Goal: Task Accomplishment & Management: Manage account settings

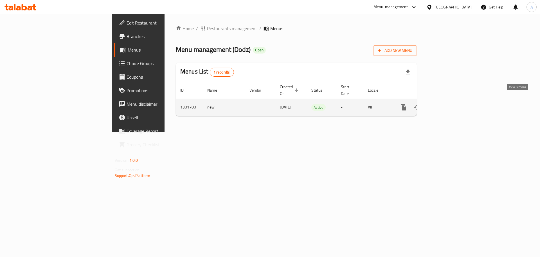
click at [448, 104] on icon "enhanced table" at bounding box center [444, 107] width 7 height 7
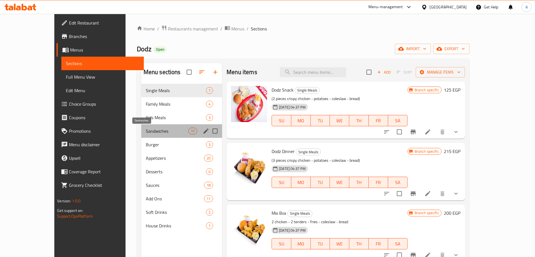
click at [148, 130] on span "Sandwiches" at bounding box center [167, 131] width 43 height 7
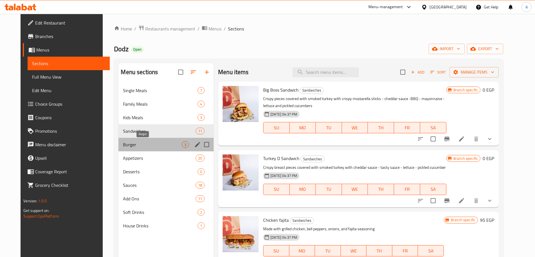
click at [139, 144] on span "Burger" at bounding box center [152, 144] width 59 height 7
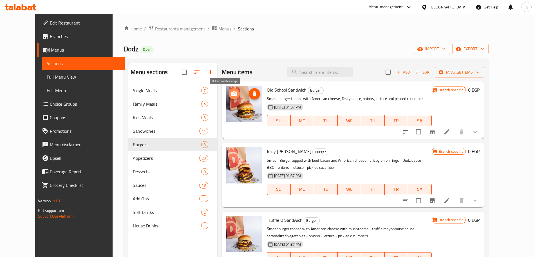
click at [231, 95] on icon "upload picture" at bounding box center [234, 93] width 7 height 7
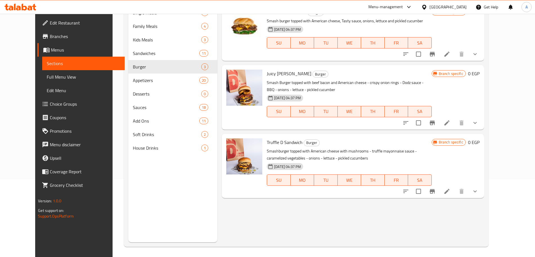
scroll to position [79, 0]
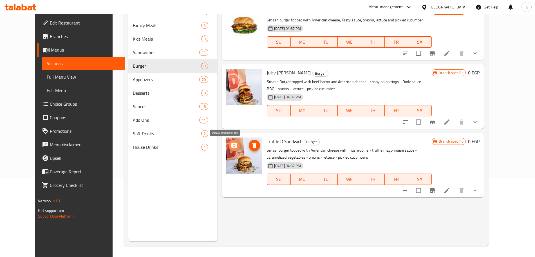
click at [231, 144] on icon "upload picture" at bounding box center [234, 145] width 7 height 7
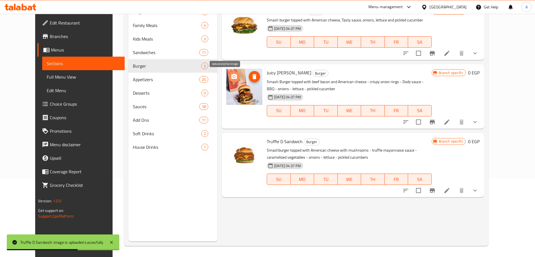
click at [231, 73] on icon "upload picture" at bounding box center [234, 76] width 7 height 7
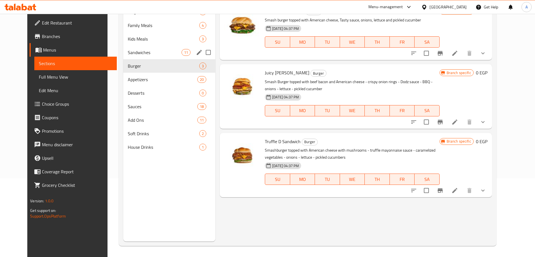
click at [149, 47] on div "Sandwiches 11" at bounding box center [169, 53] width 92 height 14
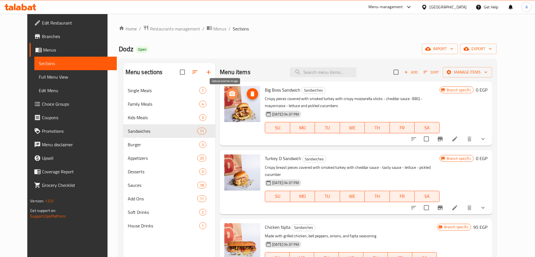
click at [229, 93] on icon "upload picture" at bounding box center [232, 93] width 7 height 7
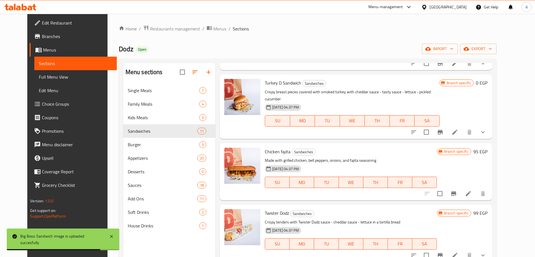
scroll to position [75, 0]
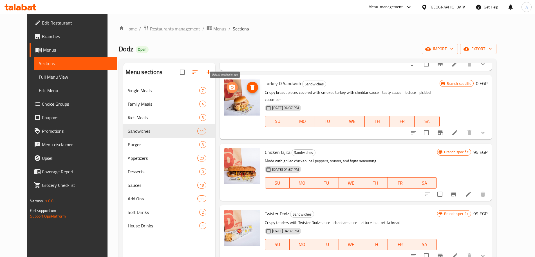
click at [229, 87] on icon "upload picture" at bounding box center [232, 87] width 7 height 7
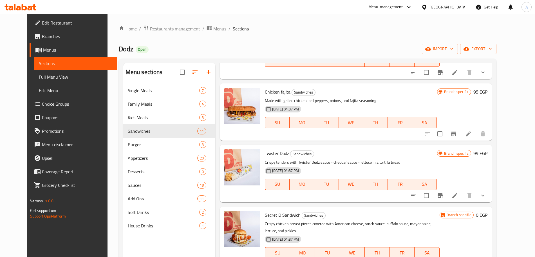
scroll to position [135, 0]
click at [231, 95] on circle "upload picture" at bounding box center [232, 96] width 2 height 2
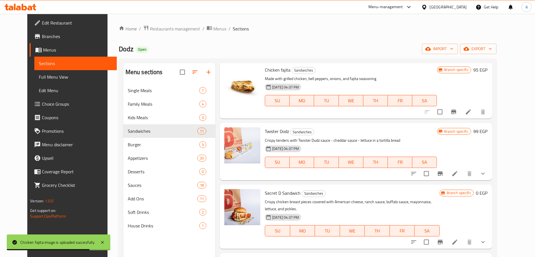
scroll to position [157, 0]
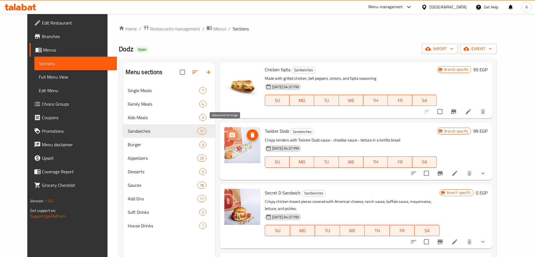
click at [229, 131] on icon "upload picture" at bounding box center [232, 134] width 7 height 7
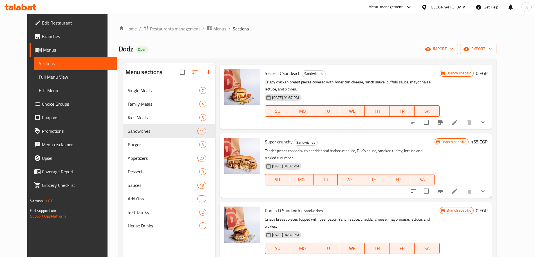
scroll to position [277, 0]
click at [229, 211] on icon "upload picture" at bounding box center [232, 213] width 6 height 5
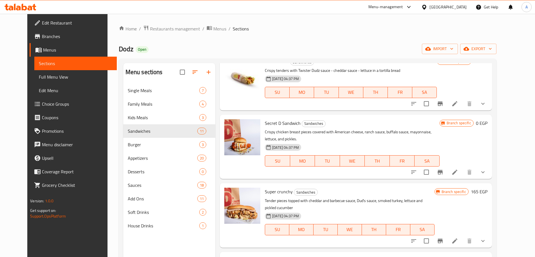
scroll to position [227, 0]
click at [229, 124] on icon "upload picture" at bounding box center [232, 127] width 7 height 7
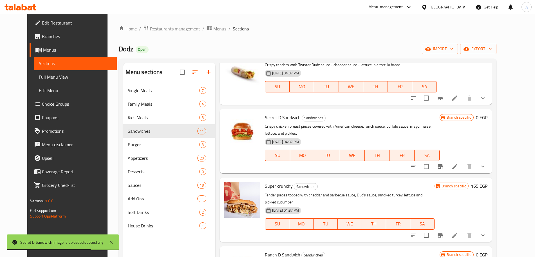
scroll to position [240, 0]
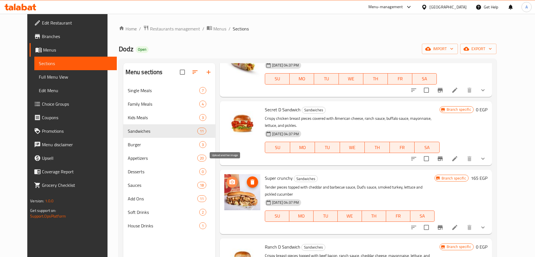
click at [231, 181] on circle "upload picture" at bounding box center [232, 182] width 2 height 2
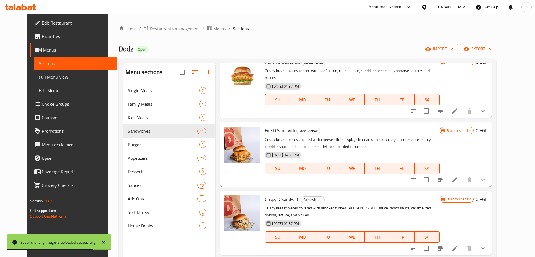
scroll to position [437, 0]
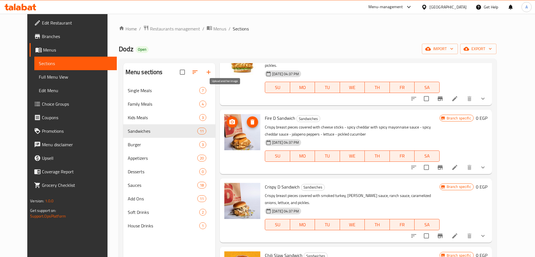
click at [229, 119] on icon "upload picture" at bounding box center [232, 121] width 6 height 5
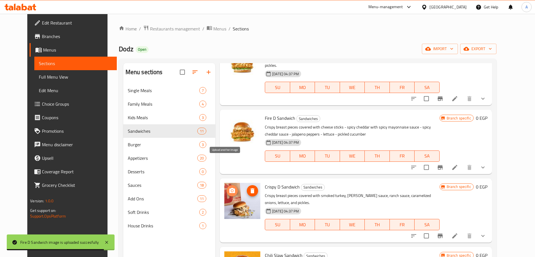
click at [229, 188] on icon "upload picture" at bounding box center [232, 190] width 6 height 5
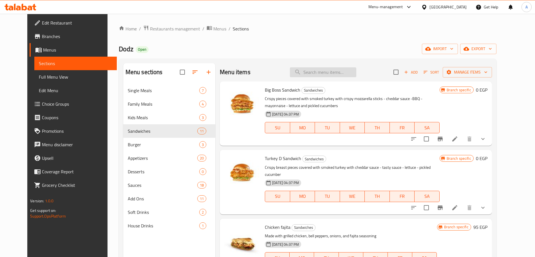
scroll to position [0, 0]
click at [333, 70] on input "search" at bounding box center [323, 72] width 66 height 10
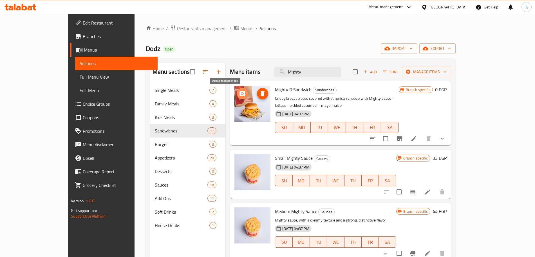
click at [240, 92] on icon "upload picture" at bounding box center [243, 93] width 6 height 5
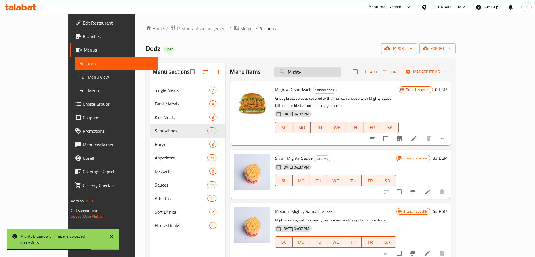
click at [341, 73] on input "Mighty" at bounding box center [307, 72] width 66 height 10
type input "M"
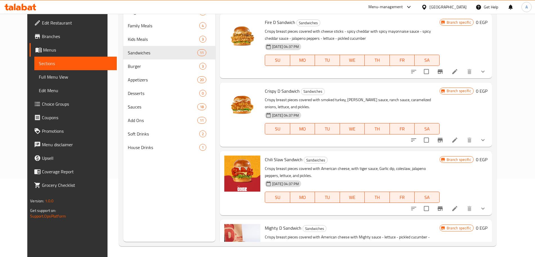
scroll to position [78, 0]
click at [231, 231] on circle "upload picture" at bounding box center [232, 232] width 2 height 2
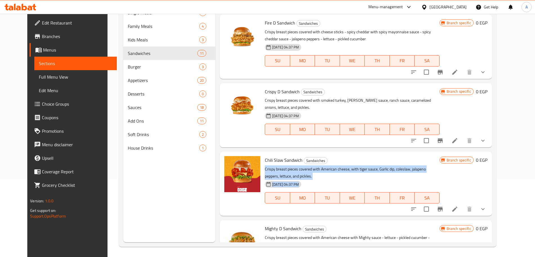
drag, startPoint x: 394, startPoint y: 120, endPoint x: 398, endPoint y: 156, distance: 36.5
click at [398, 156] on div "Chili Slaw Sandwich Sandwiches Crispy breast pieces covered with American chees…" at bounding box center [352, 184] width 179 height 60
click at [397, 154] on div "Chili Slaw Sandwich Sandwiches Crispy breast pieces covered with American chees…" at bounding box center [352, 184] width 179 height 60
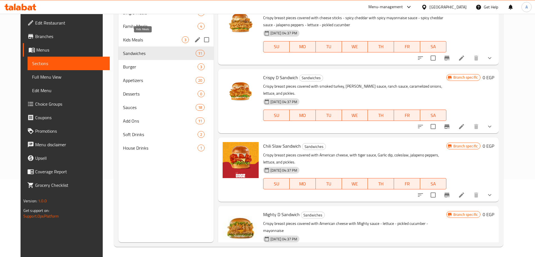
scroll to position [0, 0]
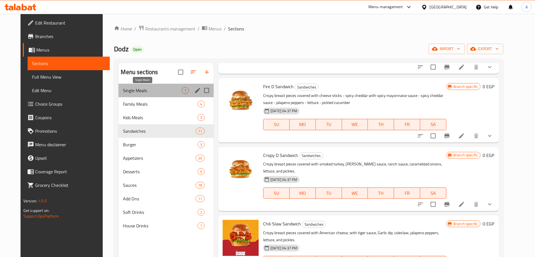
click at [157, 92] on span "Single Meals" at bounding box center [152, 90] width 59 height 7
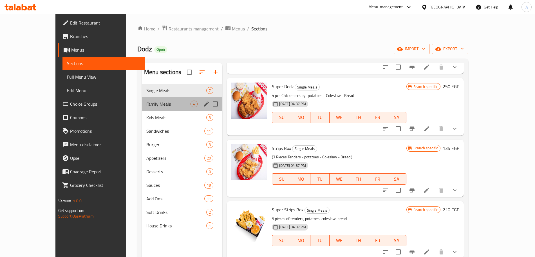
click at [159, 100] on div "Family Meals 4" at bounding box center [182, 104] width 80 height 14
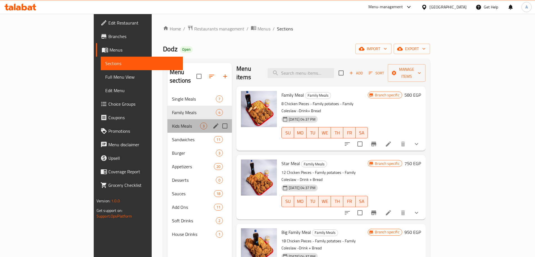
click at [167, 119] on div "Kids Meals 3" at bounding box center [199, 126] width 64 height 14
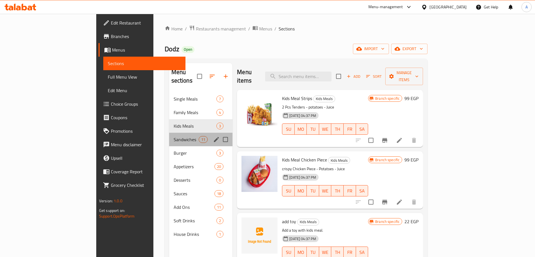
click at [169, 133] on div "Sandwiches 11" at bounding box center [201, 140] width 64 height 14
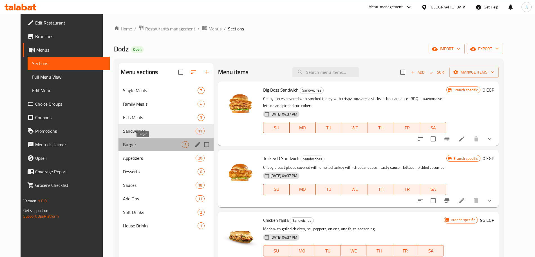
click at [149, 143] on span "Burger" at bounding box center [152, 144] width 59 height 7
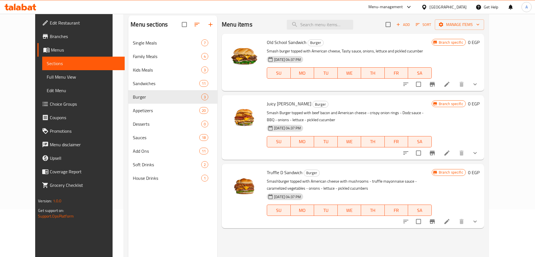
scroll to position [25, 0]
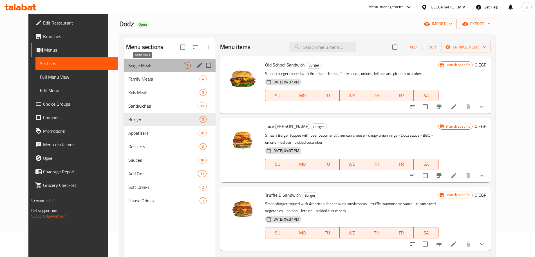
click at [128, 66] on span "Single Meals" at bounding box center [155, 65] width 55 height 7
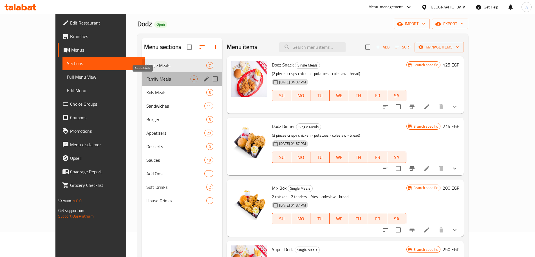
click at [151, 78] on span "Family Meals" at bounding box center [168, 78] width 44 height 7
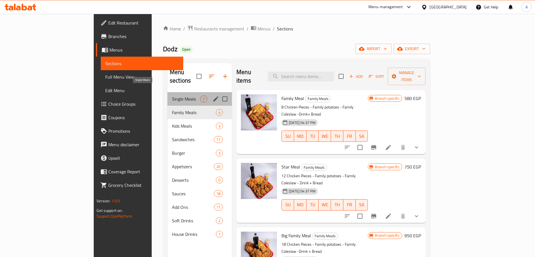
click at [172, 95] on span "Single Meals" at bounding box center [186, 98] width 28 height 7
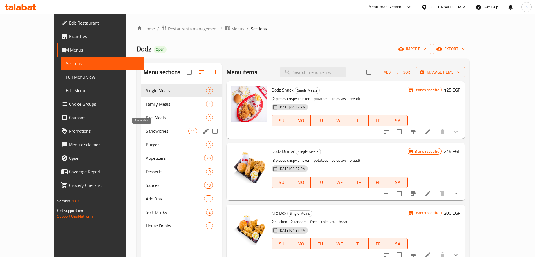
click at [153, 132] on span "Sandwiches" at bounding box center [167, 131] width 43 height 7
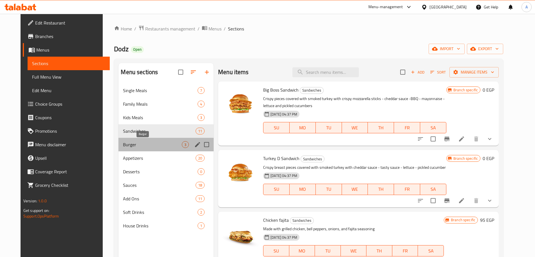
click at [138, 142] on span "Burger" at bounding box center [152, 144] width 59 height 7
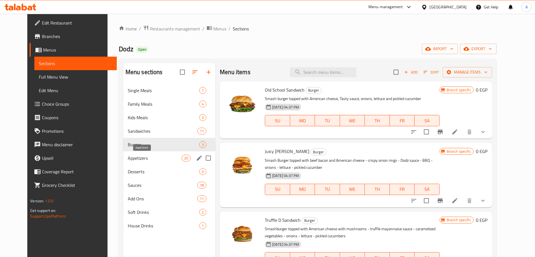
click at [135, 157] on span "Appetizers" at bounding box center [155, 158] width 54 height 7
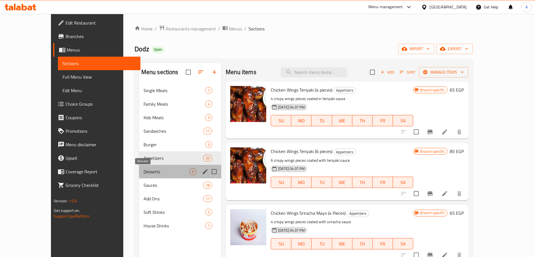
click at [144, 170] on span "Desserts" at bounding box center [167, 171] width 46 height 7
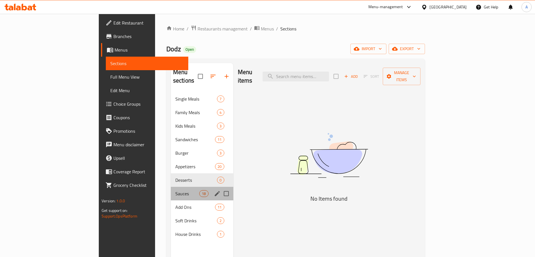
click at [171, 187] on div "Sauces 18" at bounding box center [202, 194] width 62 height 14
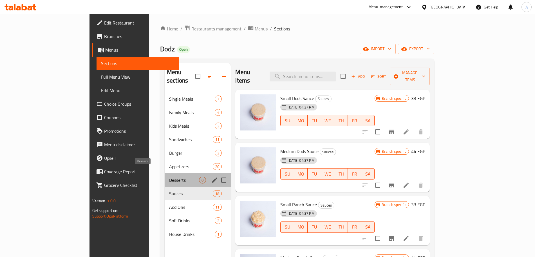
click at [169, 176] on span "Desserts" at bounding box center [184, 179] width 30 height 7
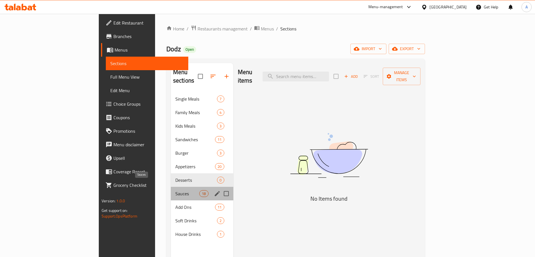
click at [175, 190] on span "Sauces" at bounding box center [187, 193] width 24 height 7
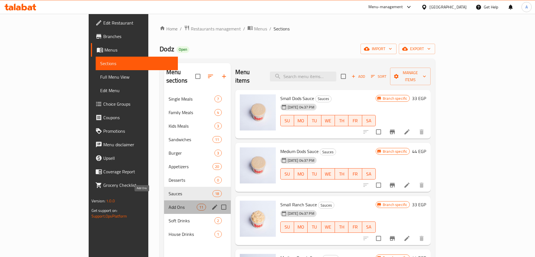
click at [169, 203] on span "Add Ons" at bounding box center [183, 206] width 28 height 7
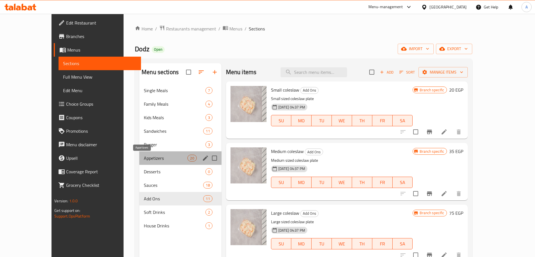
click at [149, 156] on span "Appetizers" at bounding box center [166, 158] width 44 height 7
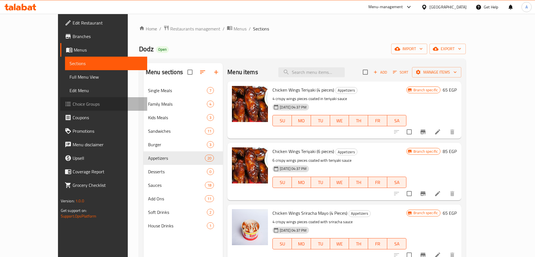
click at [73, 103] on span "Choice Groups" at bounding box center [108, 103] width 70 height 7
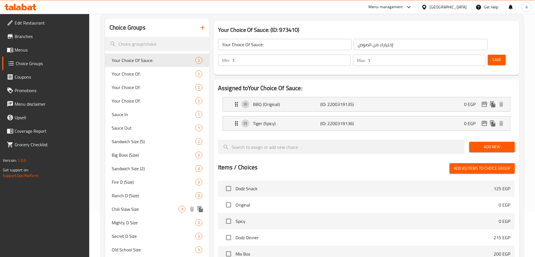
scroll to position [43, 0]
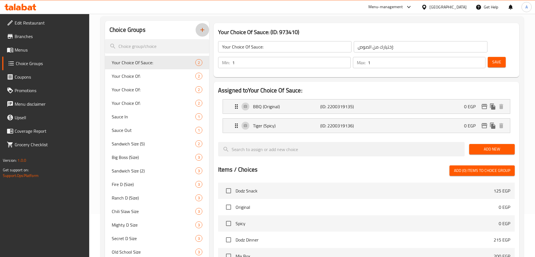
click at [202, 31] on icon "button" at bounding box center [202, 29] width 7 height 7
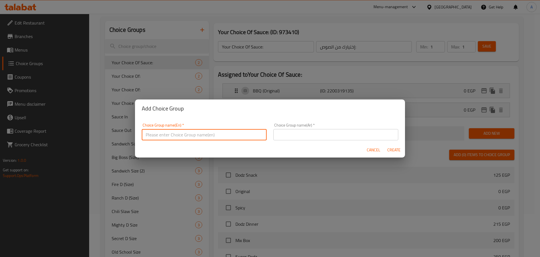
click at [179, 134] on input "text" at bounding box center [204, 134] width 125 height 11
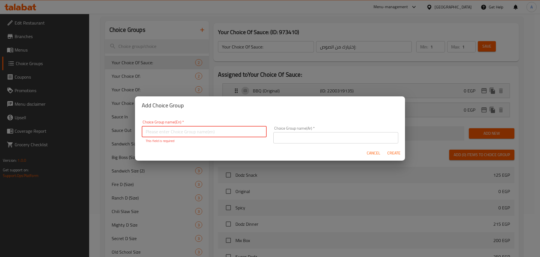
paste input "Chicken Wings Teriyaki"
type input "Chicken Wings Teriyaki Pieces"
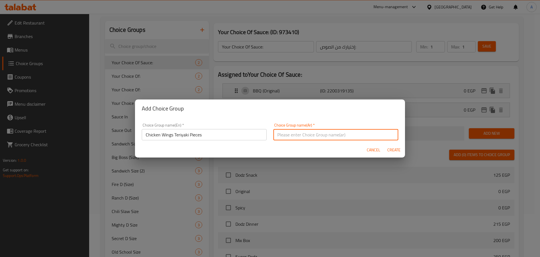
click at [304, 137] on input "text" at bounding box center [336, 134] width 125 height 11
type input "ت"
type input "ا"
type input "قطع اجنحة دجاج"
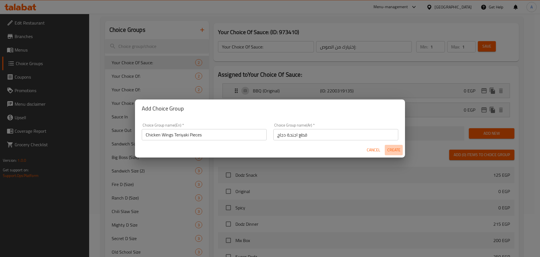
click at [393, 148] on span "Create" at bounding box center [394, 149] width 14 height 7
type input "Chicken Wings Teriyaki Pieces"
type input "قطع اجنحة دجاج"
type input "0"
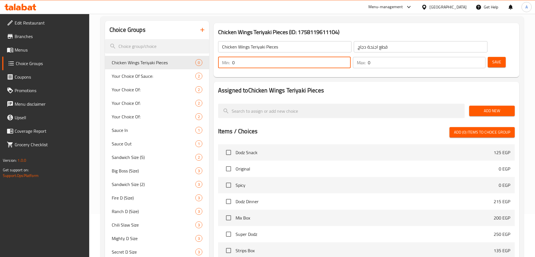
click at [351, 57] on input "0" at bounding box center [291, 62] width 118 height 11
type input "1"
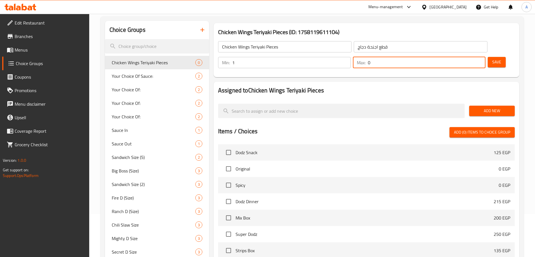
click at [467, 57] on input "0" at bounding box center [427, 62] width 118 height 11
type input "1"
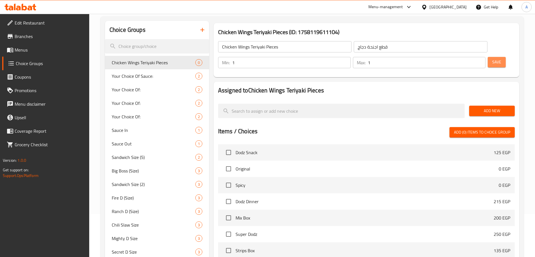
click at [492, 59] on span "Save" at bounding box center [496, 62] width 9 height 7
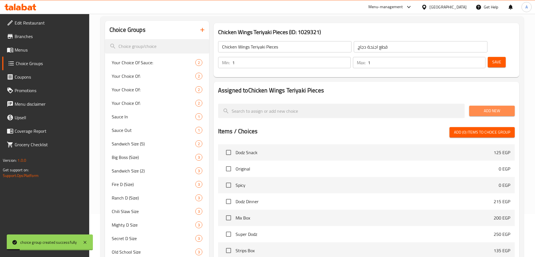
click at [490, 107] on span "Add New" at bounding box center [492, 110] width 37 height 7
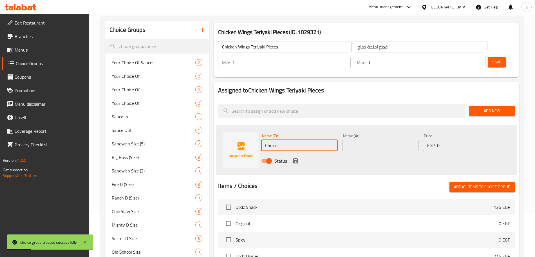
click at [280, 140] on input "Choice" at bounding box center [299, 145] width 77 height 11
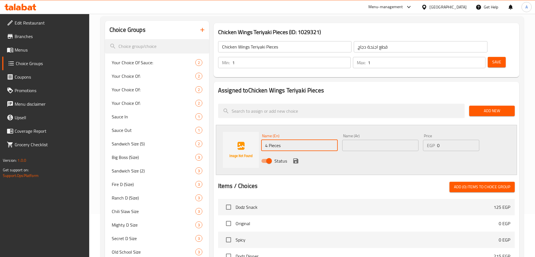
type input "4 Pieces"
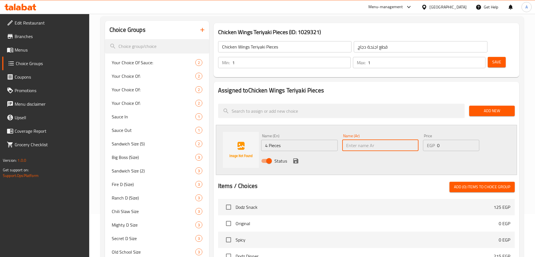
click at [374, 140] on input "text" at bounding box center [380, 145] width 77 height 11
type input "4 قطع"
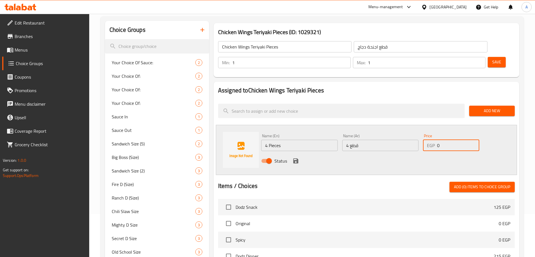
click at [449, 140] on input "0" at bounding box center [458, 145] width 42 height 11
type input "65"
click at [296, 157] on icon "save" at bounding box center [295, 160] width 7 height 7
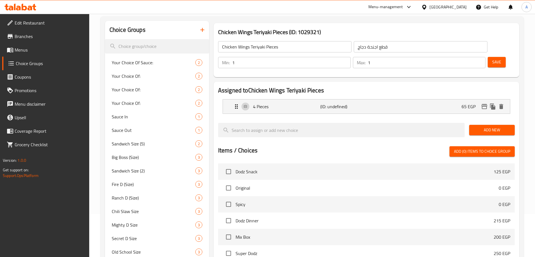
click at [476, 126] on span "Add New" at bounding box center [492, 129] width 37 height 7
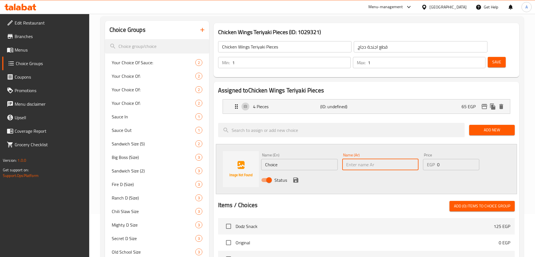
click at [366, 159] on input "text" at bounding box center [380, 164] width 77 height 11
type input "6 قطع"
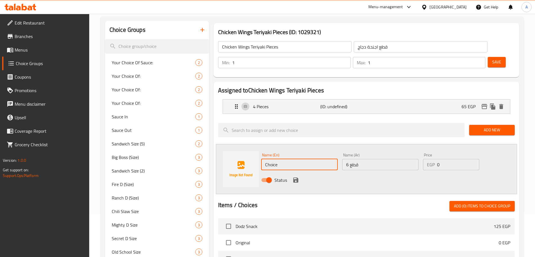
click at [293, 159] on input "Choice" at bounding box center [299, 164] width 77 height 11
type input "C"
type input "6 Pieces"
click at [352, 172] on div "Status" at bounding box center [380, 179] width 243 height 15
click at [449, 159] on input "0" at bounding box center [458, 164] width 42 height 11
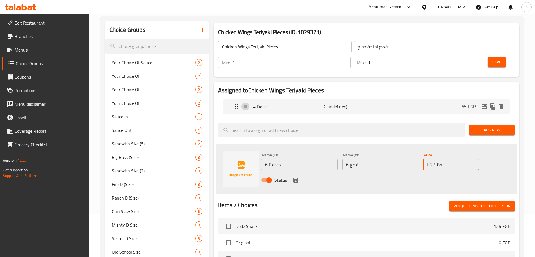
type input "85"
click at [296, 177] on icon "save" at bounding box center [295, 179] width 5 height 5
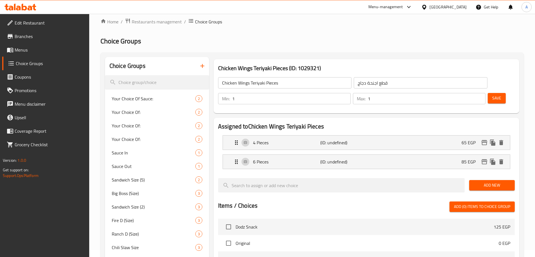
scroll to position [2, 0]
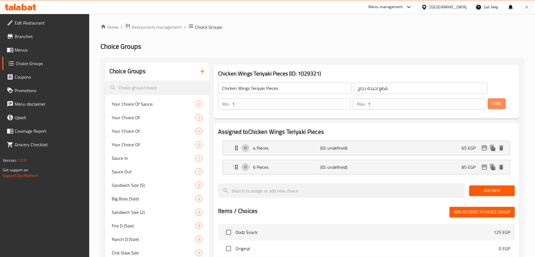
click at [492, 100] on span "Save" at bounding box center [496, 103] width 9 height 7
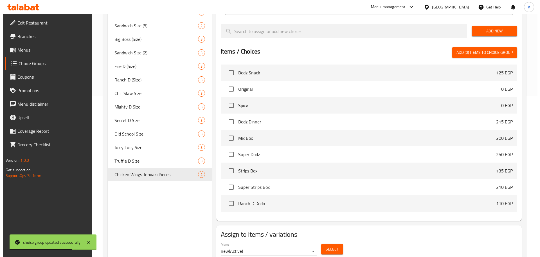
scroll to position [167, 0]
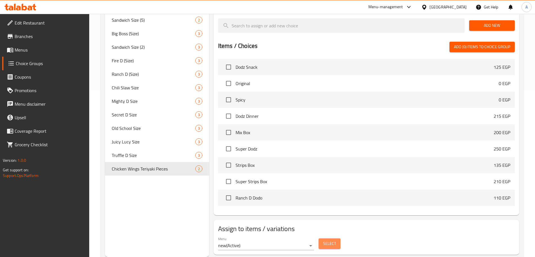
click at [332, 240] on span "Select" at bounding box center [329, 243] width 13 height 7
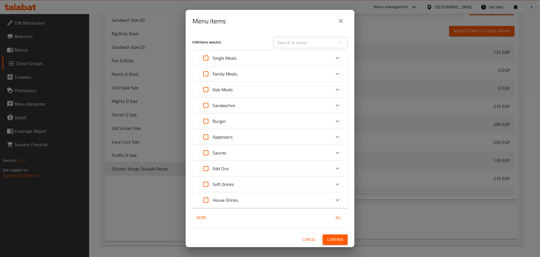
click at [337, 134] on icon "Expand" at bounding box center [337, 136] width 7 height 7
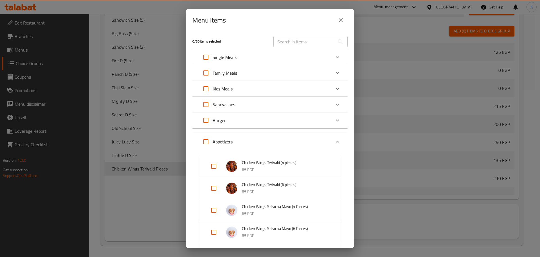
scroll to position [35, 0]
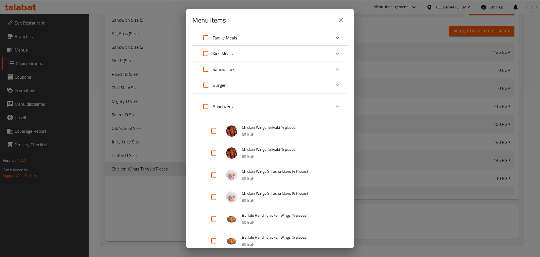
click at [213, 130] on input "Expand" at bounding box center [214, 131] width 14 height 14
checkbox input "true"
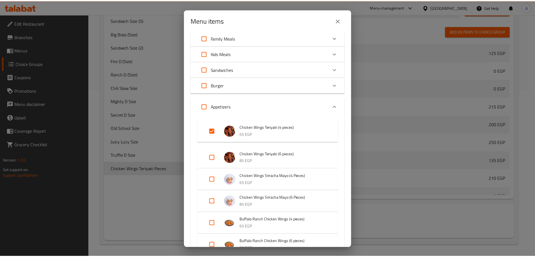
scroll to position [474, 0]
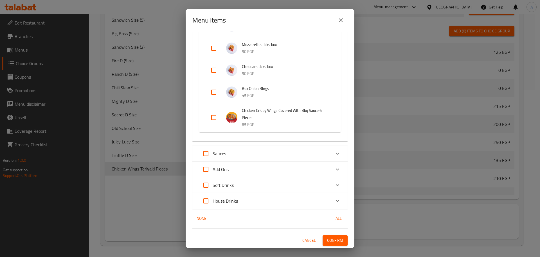
click at [337, 239] on span "Confirm" at bounding box center [335, 240] width 16 height 7
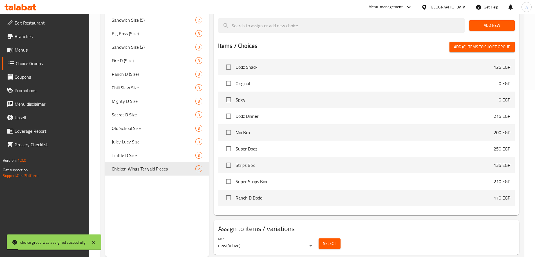
scroll to position [0, 0]
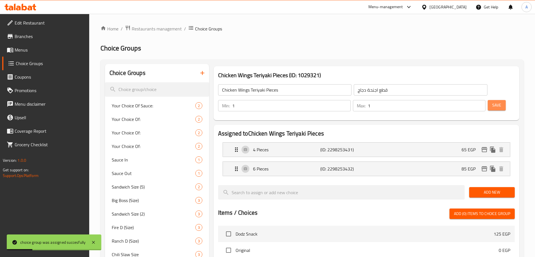
click at [492, 102] on span "Save" at bounding box center [496, 105] width 9 height 7
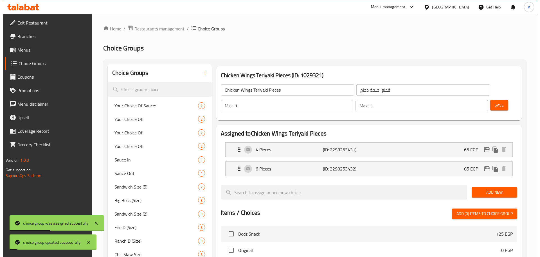
scroll to position [167, 0]
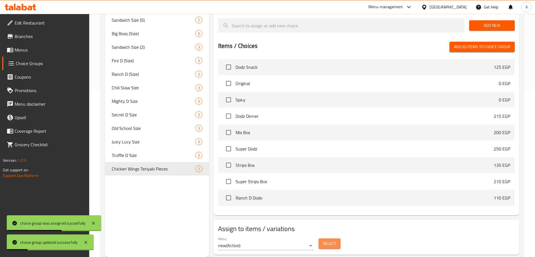
click at [328, 240] on span "Select" at bounding box center [329, 243] width 13 height 7
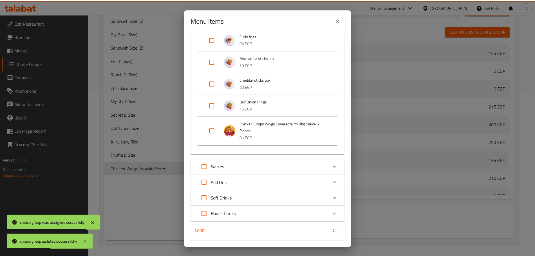
scroll to position [474, 0]
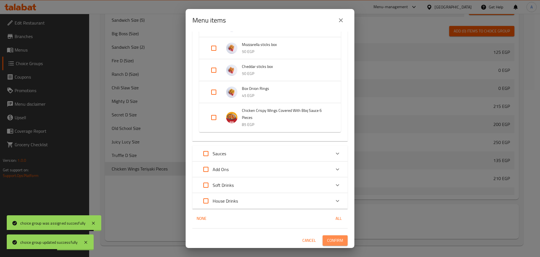
click at [331, 241] on span "Confirm" at bounding box center [335, 240] width 16 height 7
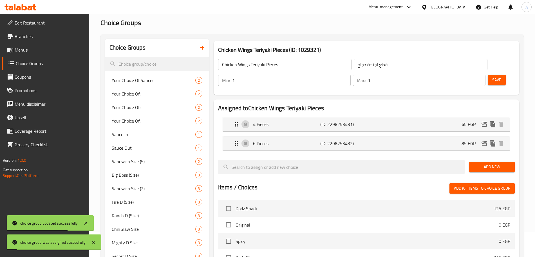
scroll to position [0, 0]
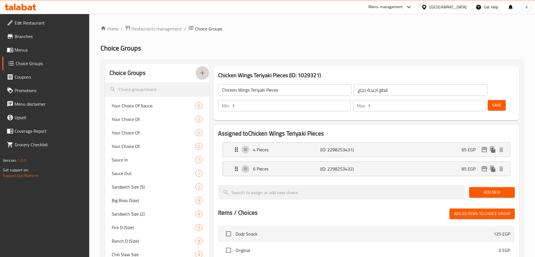
click at [201, 75] on icon "button" at bounding box center [202, 73] width 7 height 7
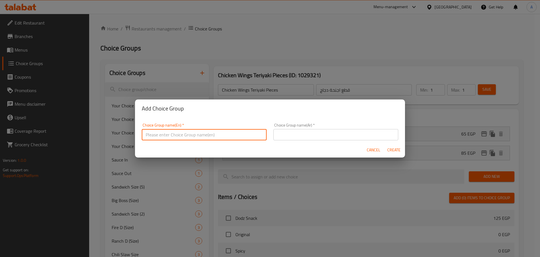
click at [203, 133] on input "text" at bounding box center [204, 134] width 125 height 11
paste input "Chicken Wings Sriracha Mayo"
type input "Chicken Wings Sriracha Mayo"
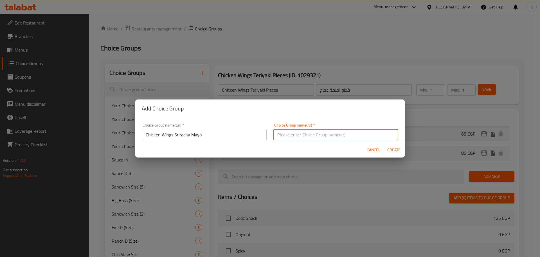
click at [312, 137] on input "text" at bounding box center [336, 134] width 125 height 11
paste input "تشيكن وينجز سيراتشا مايو"
type input "تشيكن وينجز سيراتشا مايو"
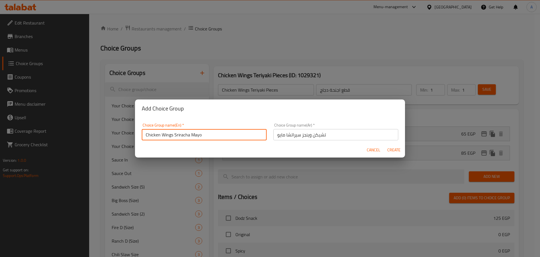
click at [211, 134] on input "Chicken Wings Sriracha Mayo" at bounding box center [204, 134] width 125 height 11
type input "Chicken Wings Sriracha Mayo Pieces"
click at [275, 135] on input "تشيكن وينجز سيراتشا مايو" at bounding box center [336, 134] width 125 height 11
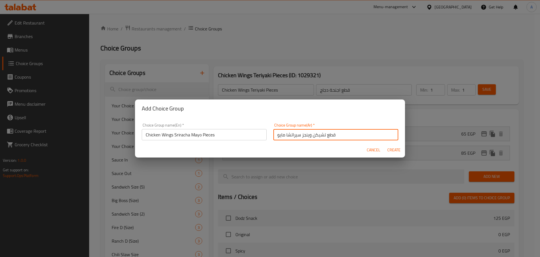
type input "قطع تشيكن وينجز سيراتشا مايو"
click at [394, 151] on span "Create" at bounding box center [394, 149] width 14 height 7
type input "Chicken Wings Sriracha Mayo Pieces"
type input "قطع تشيكن وينجز سيراتشا مايو"
type input "0"
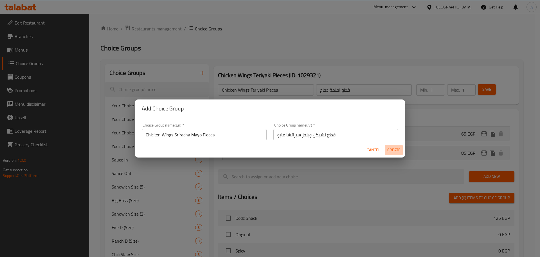
type input "0"
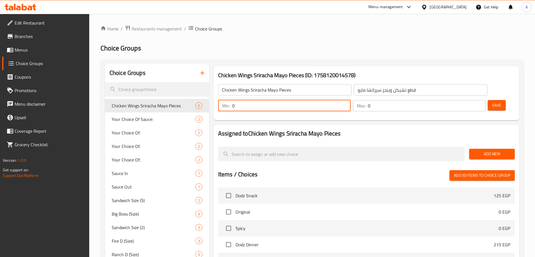
click at [351, 100] on input "0" at bounding box center [291, 105] width 118 height 11
type input "1"
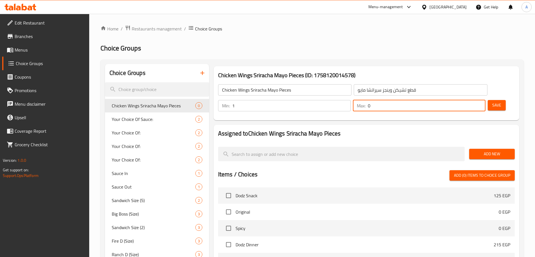
click at [466, 100] on input "0" at bounding box center [427, 105] width 118 height 11
type input "1"
click at [485, 150] on span "Add New" at bounding box center [492, 153] width 37 height 7
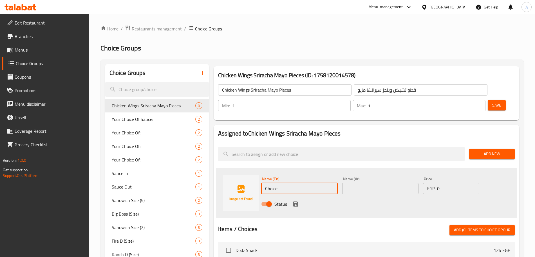
click at [294, 183] on input "Choice" at bounding box center [299, 188] width 77 height 11
type input "4 Pieces"
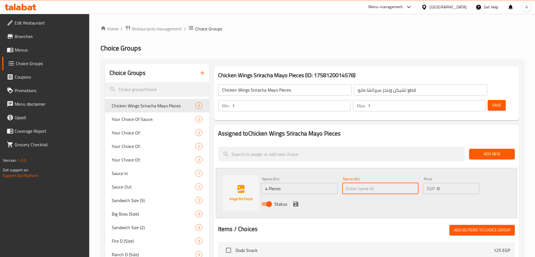
click at [367, 183] on input "text" at bounding box center [380, 188] width 77 height 11
type input "4 قطع"
click at [446, 183] on input "0" at bounding box center [458, 188] width 42 height 11
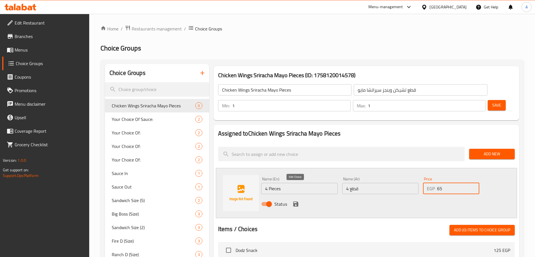
type input "65"
click at [298, 201] on icon "save" at bounding box center [295, 203] width 5 height 5
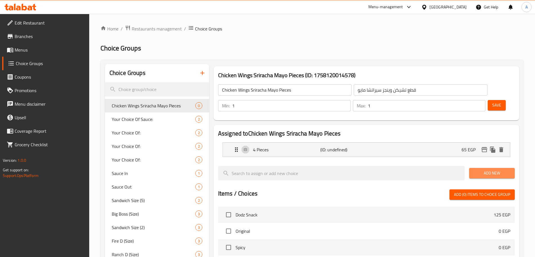
click at [482, 169] on span "Add New" at bounding box center [492, 172] width 37 height 7
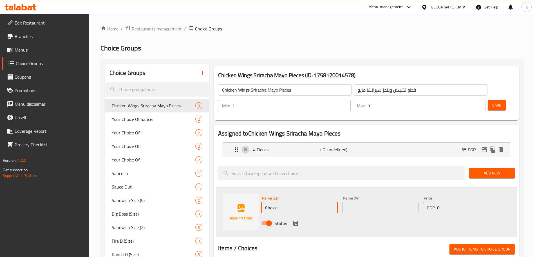
click at [295, 202] on input "Choice" at bounding box center [299, 207] width 77 height 11
type input "6 Pieces"
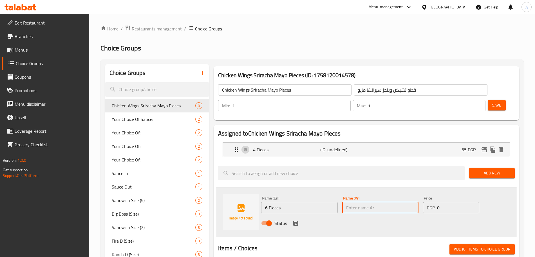
click at [370, 202] on input "text" at bounding box center [380, 207] width 77 height 11
type input "6 قطع"
click at [446, 202] on input "0" at bounding box center [458, 207] width 42 height 11
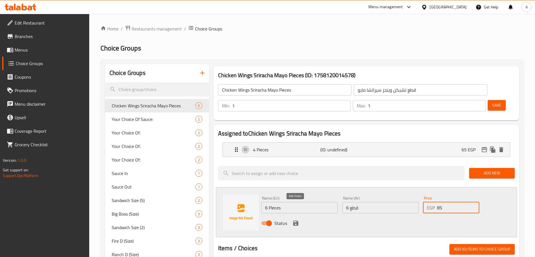
type input "85"
click at [296, 220] on icon "save" at bounding box center [295, 223] width 7 height 7
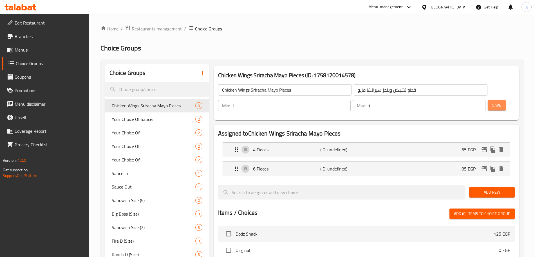
click at [492, 102] on span "Save" at bounding box center [496, 105] width 9 height 7
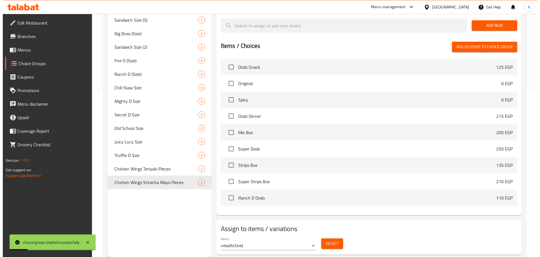
scroll to position [41, 0]
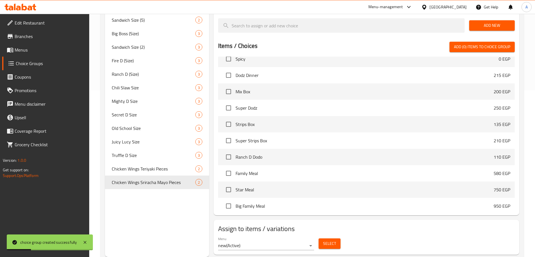
click at [332, 236] on div "Select" at bounding box center [329, 243] width 26 height 15
click at [330, 240] on span "Select" at bounding box center [329, 243] width 13 height 7
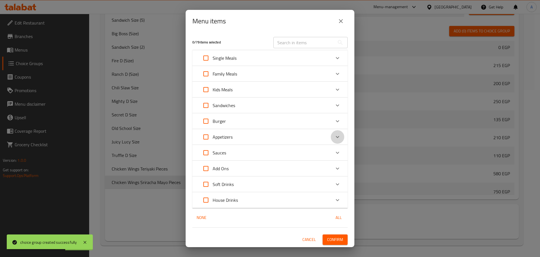
click at [337, 134] on icon "Expand" at bounding box center [337, 136] width 7 height 7
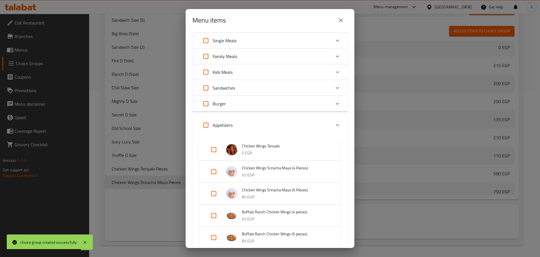
scroll to position [17, 0]
click at [216, 169] on input "Expand" at bounding box center [214, 171] width 14 height 14
checkbox input "true"
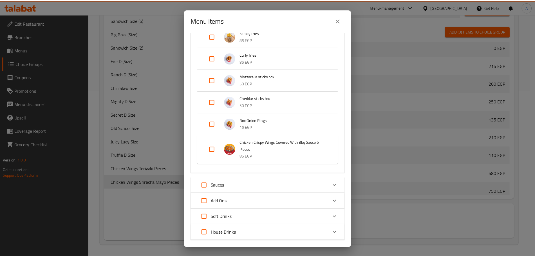
scroll to position [456, 0]
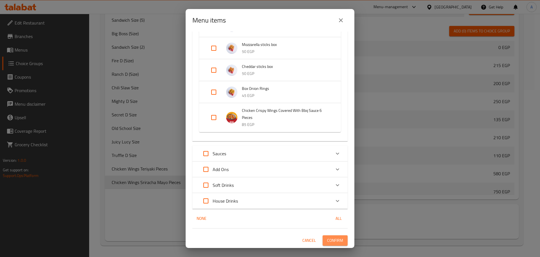
click at [329, 238] on span "Confirm" at bounding box center [335, 240] width 16 height 7
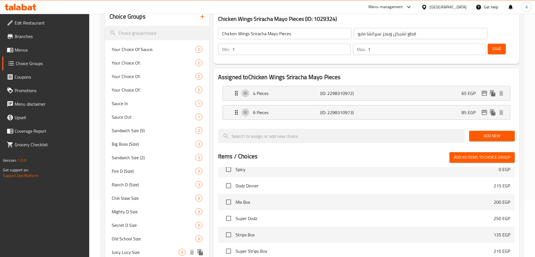
scroll to position [56, 0]
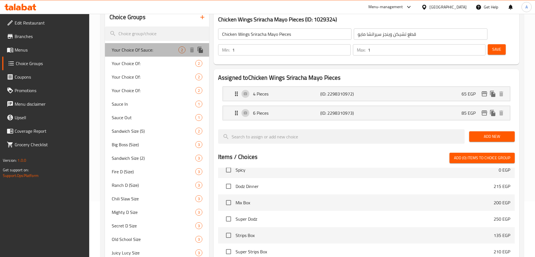
click at [154, 52] on span "Your Choice Of Sauce:" at bounding box center [145, 49] width 67 height 7
type input "Your Choice Of Sauce:"
type input "إختيارك من الصوص:"
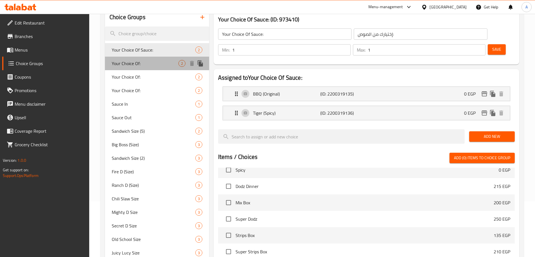
click at [147, 63] on span "Your Choice Of:" at bounding box center [145, 63] width 67 height 7
type input "Your Choice Of:"
type input "إختيارك من:"
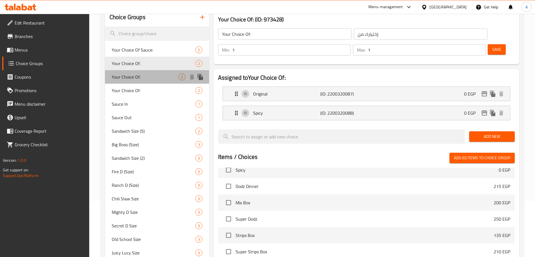
click at [151, 75] on span "Your Choice Of:" at bounding box center [145, 76] width 67 height 7
type input "Your Choice Of:"
type input "إختيارك من:"
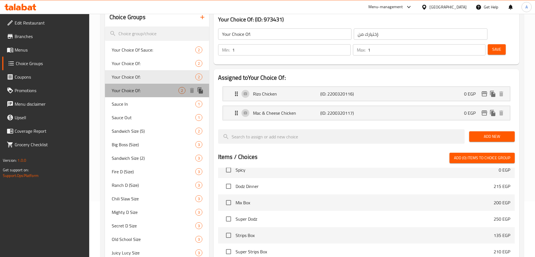
click at [151, 86] on div "Your Choice Of: 2" at bounding box center [157, 91] width 104 height 14
type input "Your Choice Of:"
type input "إختيارك من:"
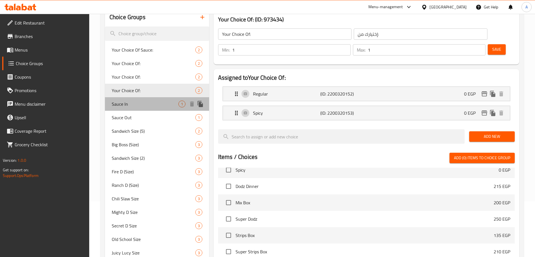
click at [148, 101] on span "Sauce In" at bounding box center [145, 103] width 67 height 7
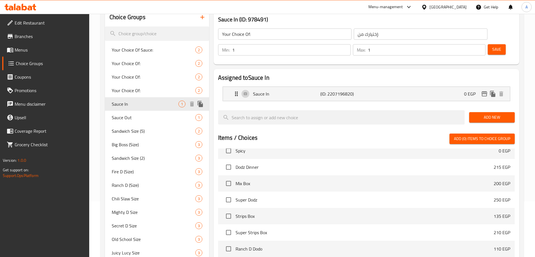
type input "Sauce In"
type input "صوص داخلى"
type input "0"
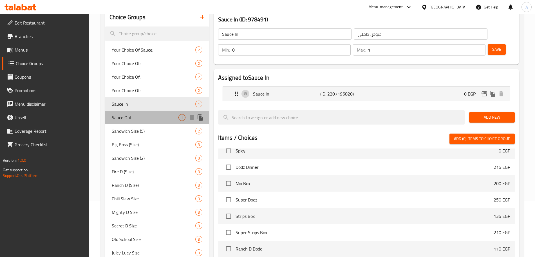
click at [150, 115] on span "Sauce Out" at bounding box center [145, 117] width 67 height 7
type input "Sauce Out"
type input "صوص خارجى"
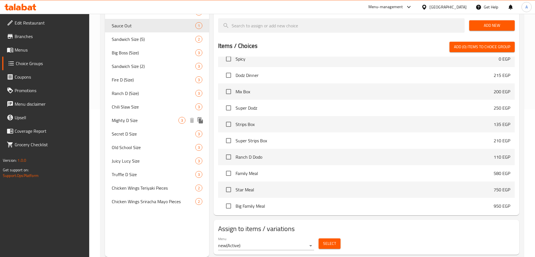
scroll to position [0, 0]
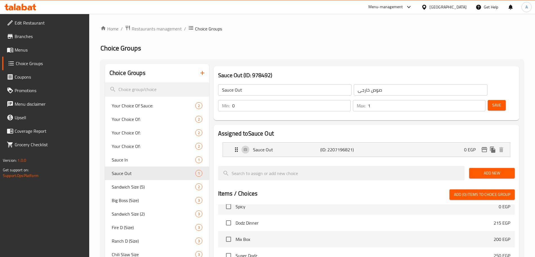
click at [199, 70] on icon "button" at bounding box center [202, 73] width 7 height 7
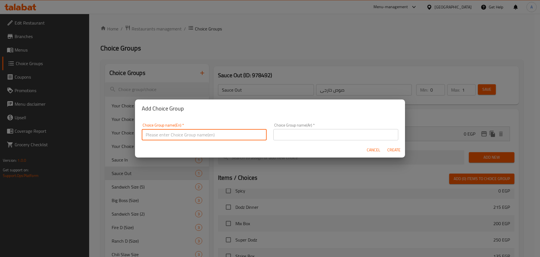
click at [179, 131] on input "text" at bounding box center [204, 134] width 125 height 11
type input "T"
type input "Choose your sauce"
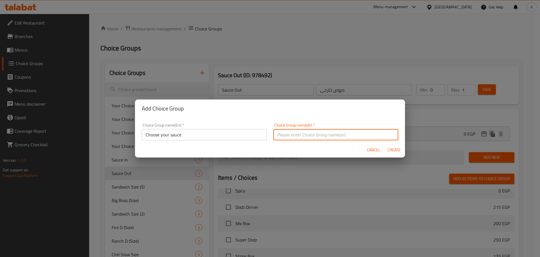
click at [317, 135] on input "text" at bounding box center [336, 134] width 125 height 11
type input "اختار الصوص"
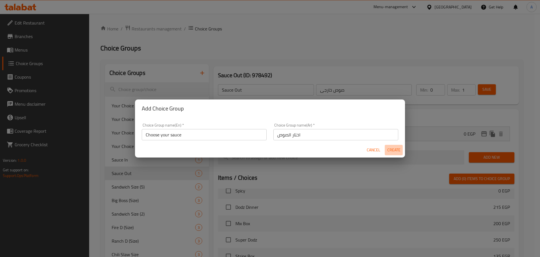
click at [392, 148] on span "Create" at bounding box center [394, 149] width 14 height 7
type input "Choose your sauce"
type input "اختار الصوص"
type input "0"
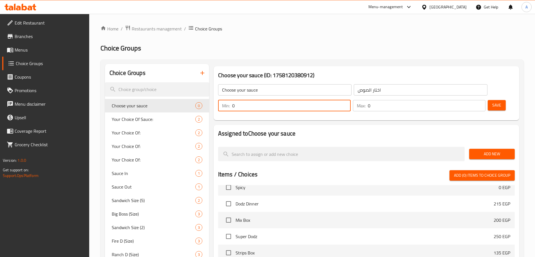
click at [351, 100] on input "0" at bounding box center [291, 105] width 118 height 11
type input "1"
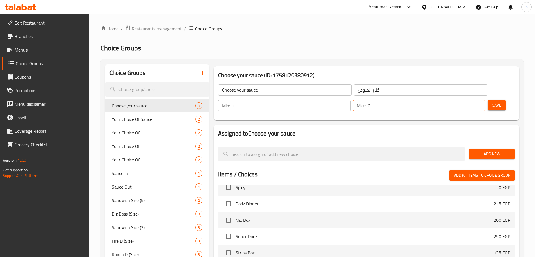
click at [466, 100] on input "0" at bounding box center [427, 105] width 118 height 11
type input "1"
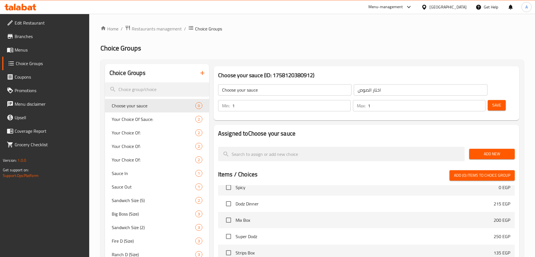
click at [506, 99] on div "Save" at bounding box center [499, 106] width 25 height 14
click at [492, 150] on span "Add New" at bounding box center [492, 153] width 37 height 7
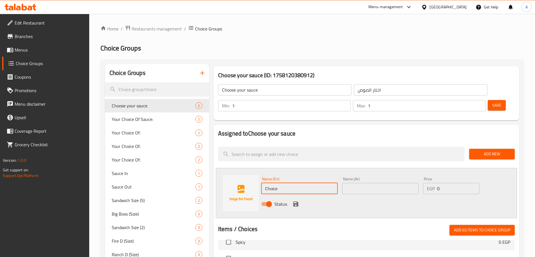
drag, startPoint x: 291, startPoint y: 173, endPoint x: 250, endPoint y: 171, distance: 40.6
click at [250, 171] on div "Name (En) Choice Name (En) Name (Ar) Name (Ar) Price EGP 0 Price Status" at bounding box center [366, 193] width 301 height 50
paste input "Teriyaki"
type input "Teriyaki"
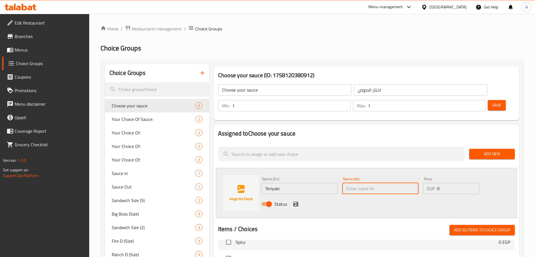
click at [366, 183] on input "text" at bounding box center [380, 188] width 77 height 11
type input "ت"
paste input "ترياكي"
type input "ترياكي"
click at [297, 201] on icon "save" at bounding box center [295, 203] width 5 height 5
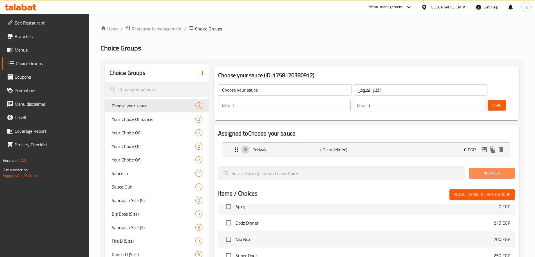
click at [488, 169] on span "Add New" at bounding box center [492, 172] width 37 height 7
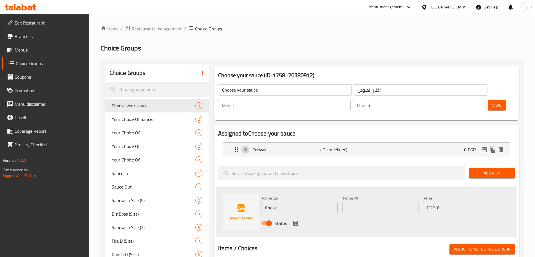
click at [292, 202] on input "Choice" at bounding box center [299, 207] width 77 height 11
paste input "Sriracha Mayo"
type input "Sriracha Mayo"
click at [361, 202] on input "text" at bounding box center [380, 207] width 77 height 11
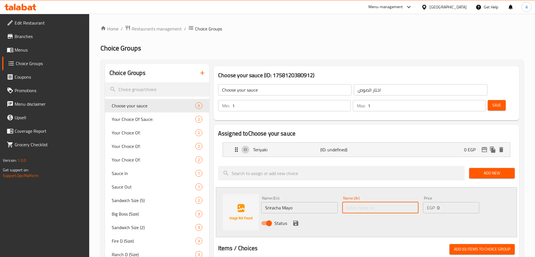
paste input "سيراتشا مايو"
type input "سيراتشا مايو"
click at [298, 220] on icon "save" at bounding box center [295, 222] width 5 height 5
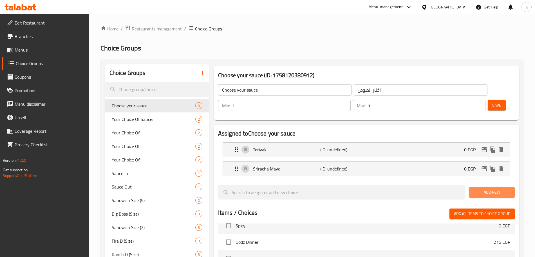
click at [486, 189] on span "Add New" at bounding box center [492, 192] width 37 height 7
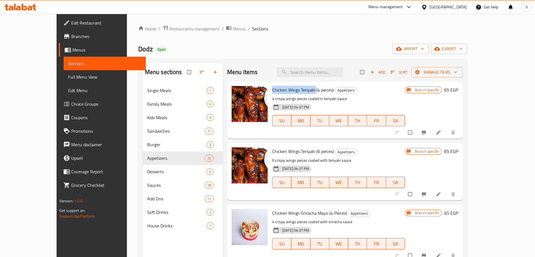
drag, startPoint x: 302, startPoint y: 89, endPoint x: 257, endPoint y: 89, distance: 44.8
click at [270, 89] on div "Chicken Wings Teriyaki (4 pieces) Appetizers 4 crispy wings pieces coated in te…" at bounding box center [338, 110] width 137 height 53
copy span "Chicken Wings Teriyaki"
click at [427, 131] on icon "Branch-specific-item" at bounding box center [424, 132] width 6 height 6
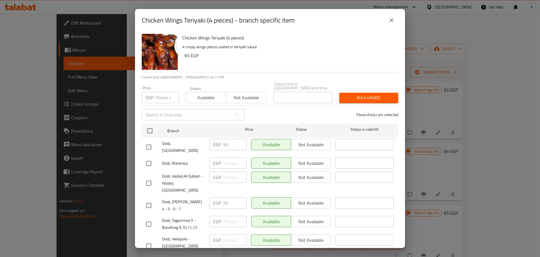
click at [395, 19] on icon "close" at bounding box center [391, 20] width 7 height 7
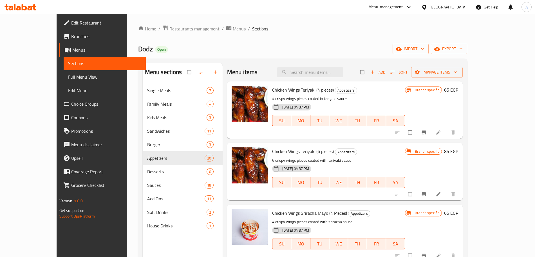
click at [394, 144] on div "Chicken Wings Teriyaki (6 pieces) Appetizers 6 crispy wings pieces coated with …" at bounding box center [345, 171] width 236 height 57
click at [427, 193] on icon "Branch-specific-item" at bounding box center [424, 194] width 6 height 6
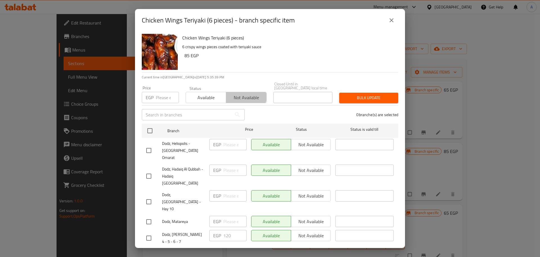
click at [240, 93] on span "Not available" at bounding box center [247, 97] width 36 height 8
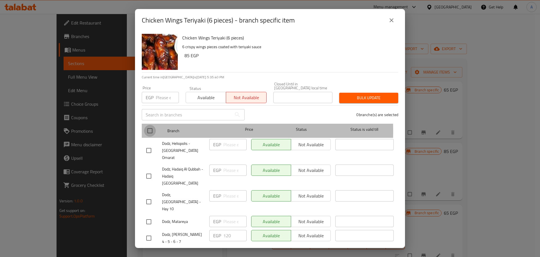
click at [151, 127] on input "checkbox" at bounding box center [150, 131] width 12 height 12
checkbox input "true"
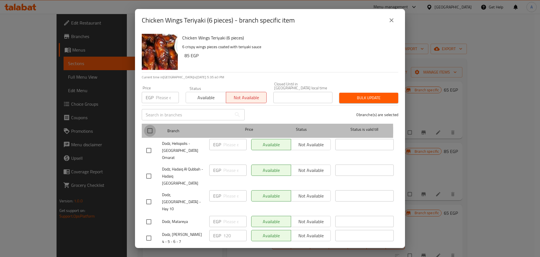
checkbox input "true"
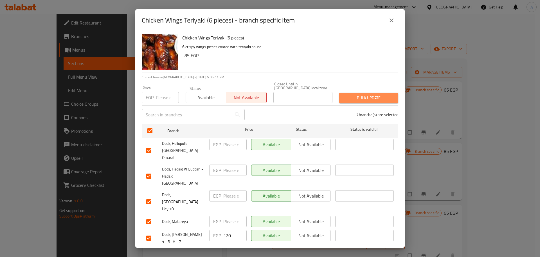
click at [376, 94] on span "Bulk update" at bounding box center [369, 97] width 50 height 7
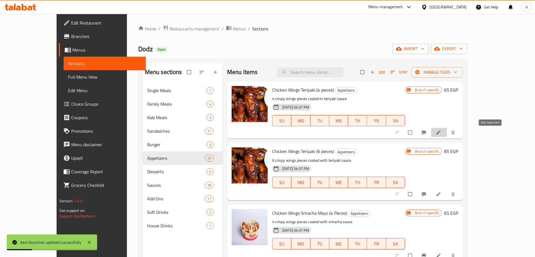
click at [441, 133] on icon at bounding box center [439, 132] width 6 height 6
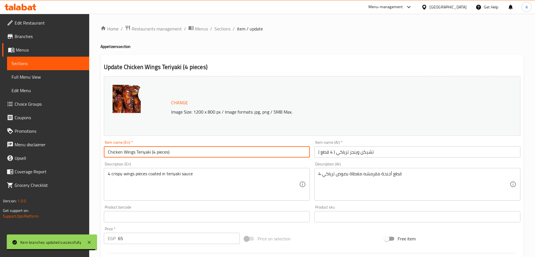
drag, startPoint x: 180, startPoint y: 153, endPoint x: 150, endPoint y: 152, distance: 29.6
click at [150, 152] on input "Chicken Wings Teriyaki (4 pieces)" at bounding box center [207, 151] width 206 height 11
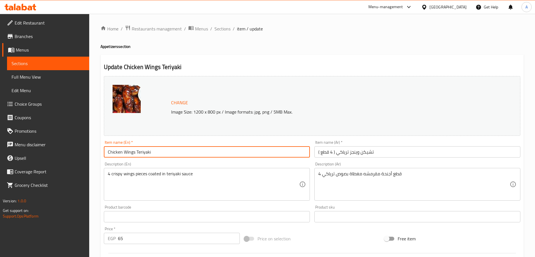
type input "Chicken Wings Teriyaki"
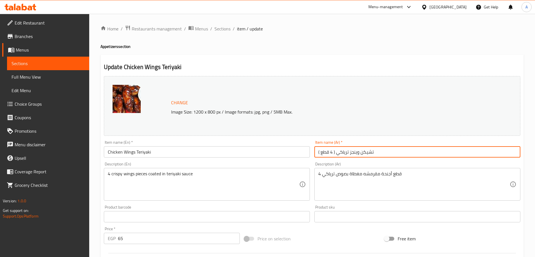
drag, startPoint x: 336, startPoint y: 150, endPoint x: 314, endPoint y: 154, distance: 22.6
click at [314, 154] on div "Item name (Ar)   * تشيكن وينجز ترياكي ( 4 قطع ) Item name (Ar) *" at bounding box center [417, 149] width 211 height 22
type input "تشيكن وينجز ترياكي"
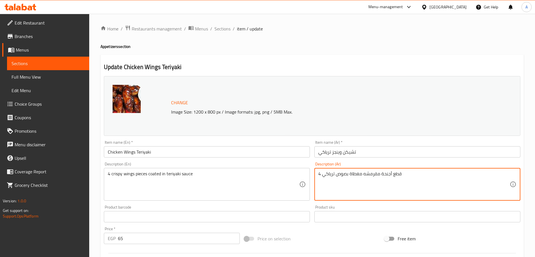
drag, startPoint x: 323, startPoint y: 173, endPoint x: 318, endPoint y: 173, distance: 4.8
type textarea "قطع أجنحة مقرمشه مغطاة بصوص ترياكي"
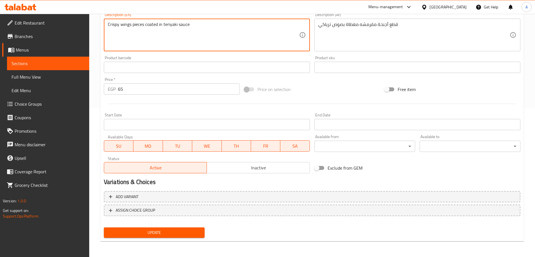
scroll to position [149, 0]
type textarea "Crispy wings pieces coated in teriyaki sauce"
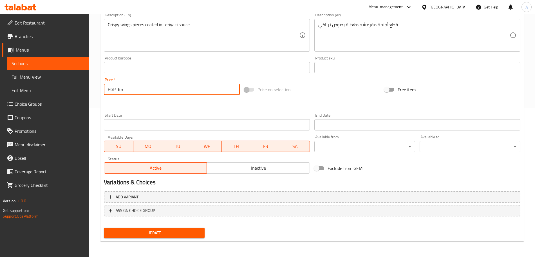
click at [154, 93] on input "65" at bounding box center [179, 89] width 122 height 11
type input "6"
type input "0"
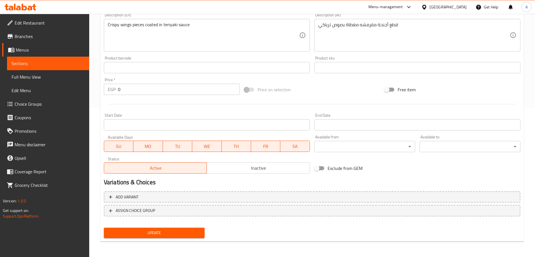
click at [341, 88] on div "Price on selection" at bounding box center [312, 89] width 140 height 15
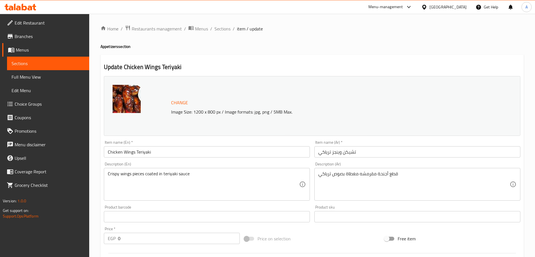
scroll to position [149, 0]
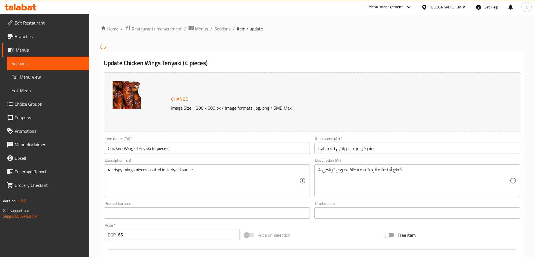
scroll to position [155, 0]
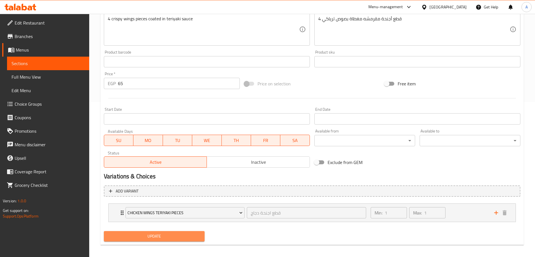
click at [187, 234] on span "Update" at bounding box center [154, 235] width 92 height 7
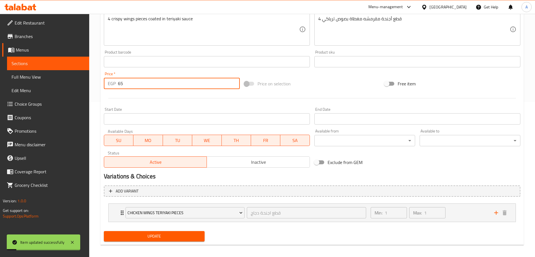
click at [127, 81] on input "65" at bounding box center [179, 83] width 122 height 11
type input "6"
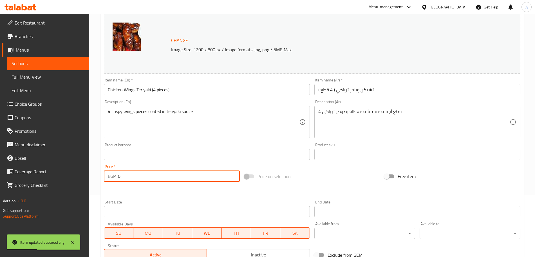
scroll to position [0, 0]
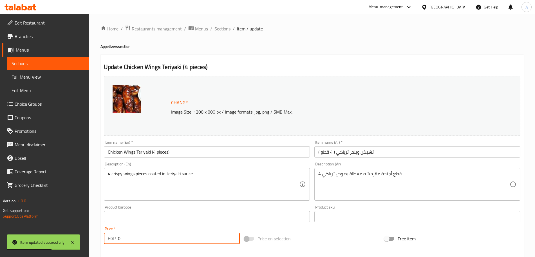
type input "0"
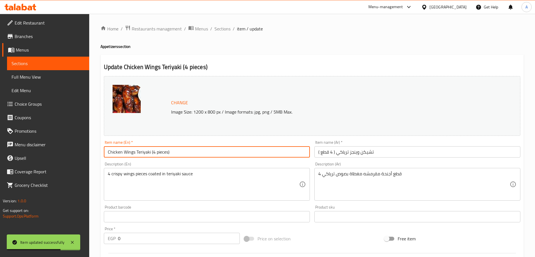
drag, startPoint x: 181, startPoint y: 147, endPoint x: 151, endPoint y: 149, distance: 30.4
click at [151, 149] on input "Chicken Wings Teriyaki (4 pieces)" at bounding box center [207, 151] width 206 height 11
type input "Chicken Wings Teriyaki"
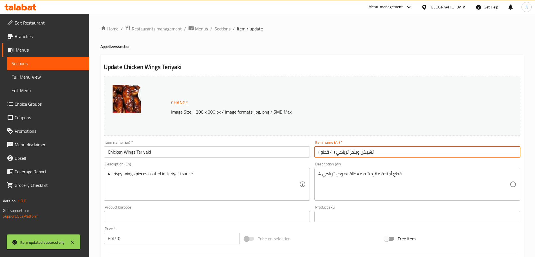
drag, startPoint x: 336, startPoint y: 153, endPoint x: 291, endPoint y: 157, distance: 45.0
click at [291, 157] on div "Change Image Size: 1200 x 800 px / Image formats: jpg, png / 5MB Max. Item name…" at bounding box center [312, 199] width 421 height 251
type input "تشيكن وينجز ترياكي"
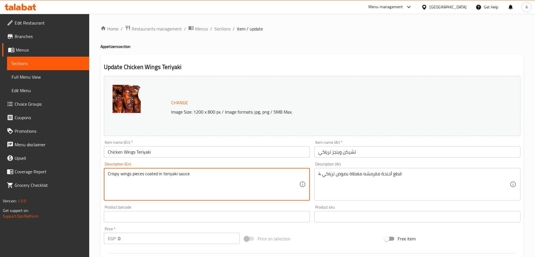
type textarea "Crispy wings pieces coated in teriyaki sauce"
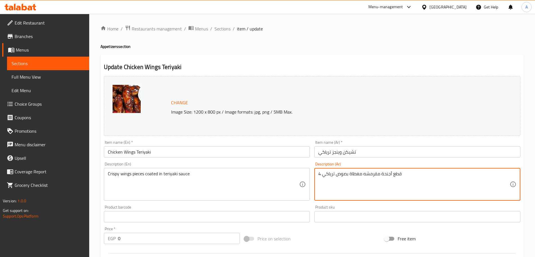
drag, startPoint x: 322, startPoint y: 173, endPoint x: 315, endPoint y: 173, distance: 7.0
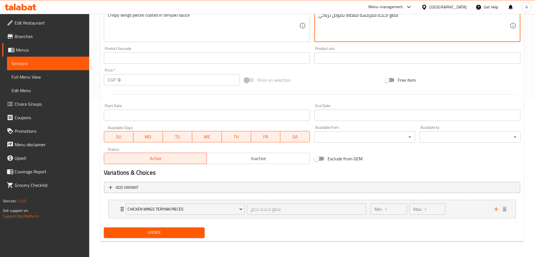
type textarea "قطع أجنحة مقرمشه مغطاة بصوص ترياكي"
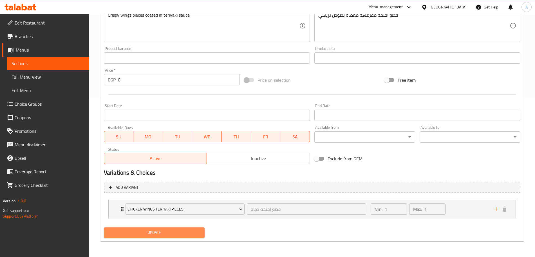
click at [186, 232] on span "Update" at bounding box center [154, 232] width 92 height 7
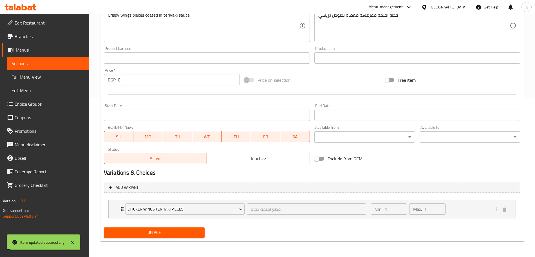
scroll to position [0, 0]
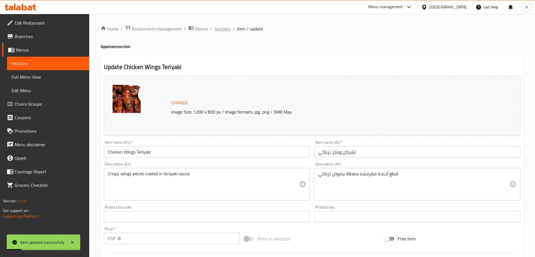
drag, startPoint x: 221, startPoint y: 33, endPoint x: 222, endPoint y: 28, distance: 4.8
click at [222, 28] on div "Home / Restaurants management / Menus / Sections / item / update Appetizers sec…" at bounding box center [311, 214] width 423 height 379
click at [222, 28] on span "Sections" at bounding box center [222, 28] width 16 height 7
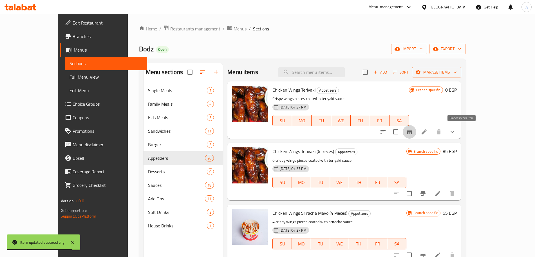
click at [413, 129] on icon "Branch-specific-item" at bounding box center [409, 131] width 7 height 7
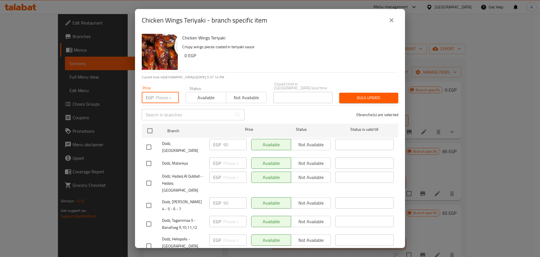
click at [162, 93] on input "number" at bounding box center [167, 97] width 23 height 11
type input "0"
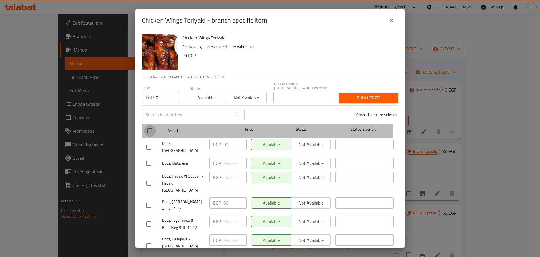
click at [151, 128] on input "checkbox" at bounding box center [150, 131] width 12 height 12
checkbox input "true"
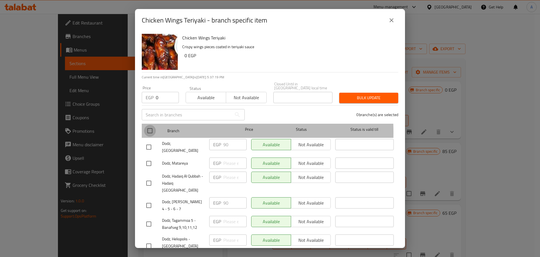
checkbox input "true"
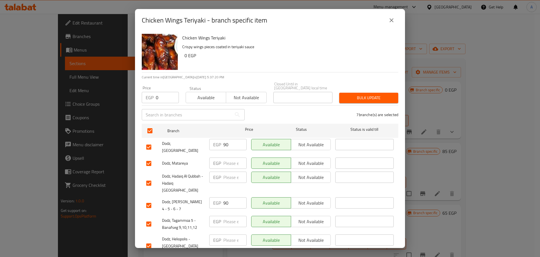
click at [371, 94] on span "Bulk update" at bounding box center [369, 97] width 50 height 7
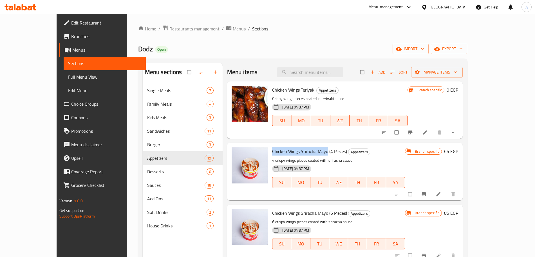
drag, startPoint x: 314, startPoint y: 151, endPoint x: 258, endPoint y: 153, distance: 55.7
click at [272, 153] on span "Chicken Wings Sriracha Mayo (4 Pieces)" at bounding box center [309, 151] width 75 height 8
copy span "Chicken Wings Sriracha Mayo"
click at [447, 190] on li at bounding box center [439, 193] width 16 height 9
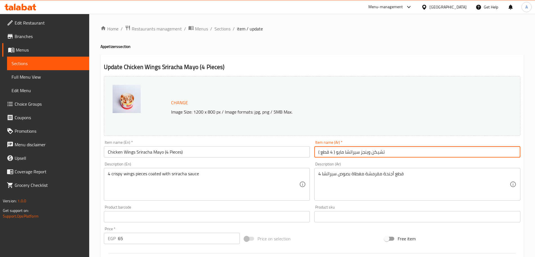
drag, startPoint x: 390, startPoint y: 152, endPoint x: 335, endPoint y: 153, distance: 54.9
click at [335, 153] on input "تشيكن وينجز سيراتشا مايو ( 4 قطع )" at bounding box center [417, 151] width 206 height 11
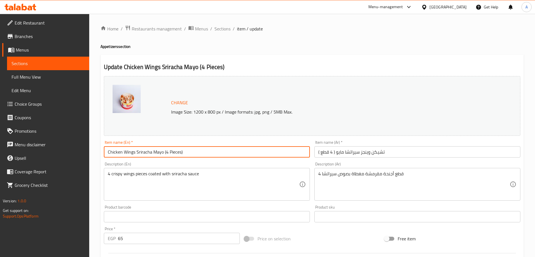
drag, startPoint x: 184, startPoint y: 151, endPoint x: 163, endPoint y: 153, distance: 20.4
click at [163, 153] on input "Chicken Wings Sriracha Mayo (4 Pieces)" at bounding box center [207, 151] width 206 height 11
type input "Chicken Wings Sriracha Mayo"
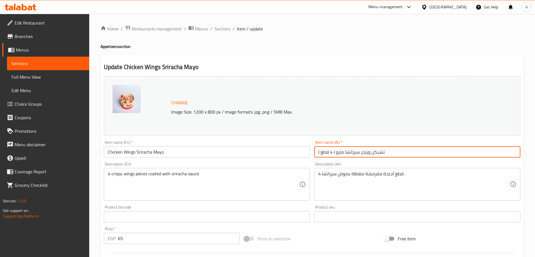
drag, startPoint x: 336, startPoint y: 152, endPoint x: 282, endPoint y: 157, distance: 54.1
click at [282, 157] on div "Change Image Size: 1200 x 800 px / Image formats: jpg, png / 5MB Max. Item name…" at bounding box center [312, 199] width 421 height 251
type input "تشيكن وينجز سيراتشا مايو"
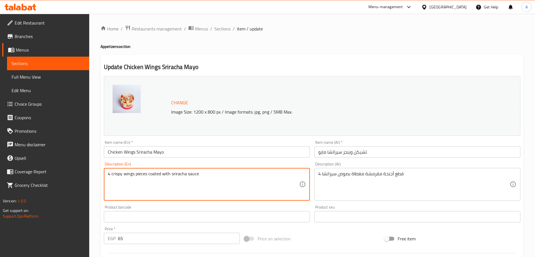
drag, startPoint x: 112, startPoint y: 175, endPoint x: 91, endPoint y: 176, distance: 20.4
type textarea "Crispy wings pieces coated with sriracha sauce"
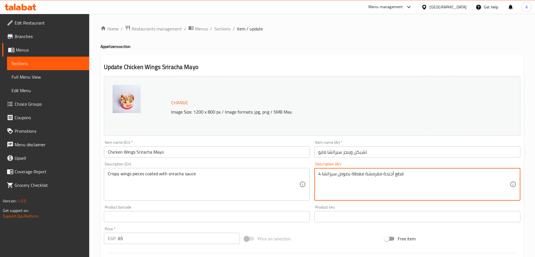
drag, startPoint x: 321, startPoint y: 175, endPoint x: 313, endPoint y: 175, distance: 8.4
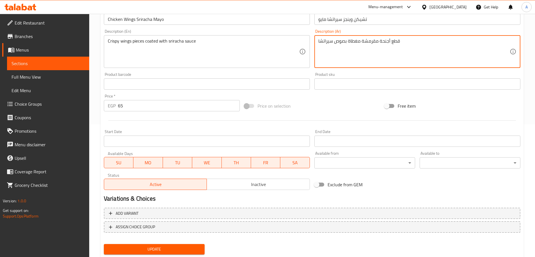
scroll to position [138, 0]
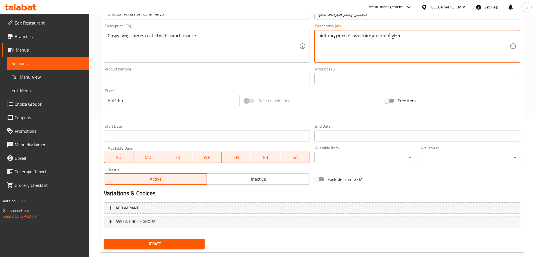
type textarea "قطع أجنحة مقرمشة مغطاة بصوص سيراتشا"
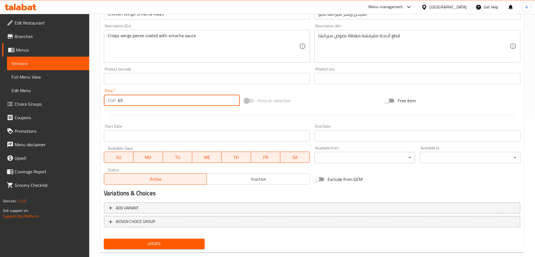
click at [125, 98] on input "65" at bounding box center [179, 100] width 122 height 11
type input "6"
type input "0"
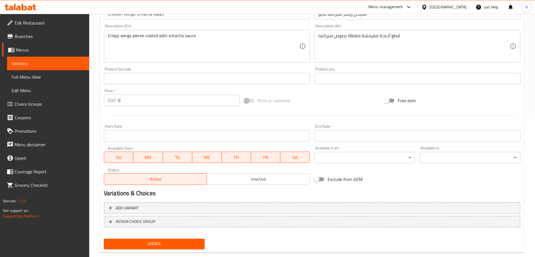
click at [343, 103] on div "Price on selection" at bounding box center [312, 100] width 140 height 15
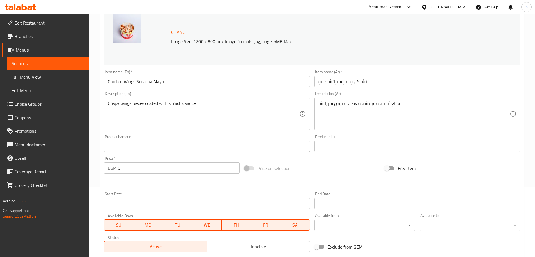
scroll to position [149, 0]
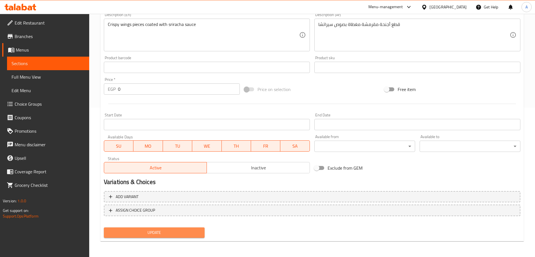
click at [184, 230] on span "Update" at bounding box center [154, 232] width 92 height 7
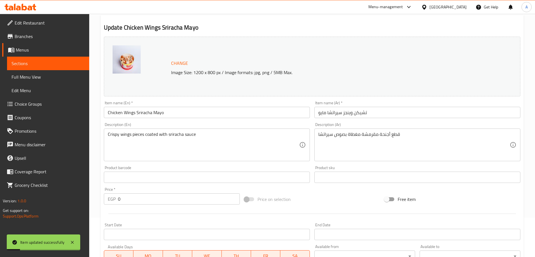
scroll to position [0, 0]
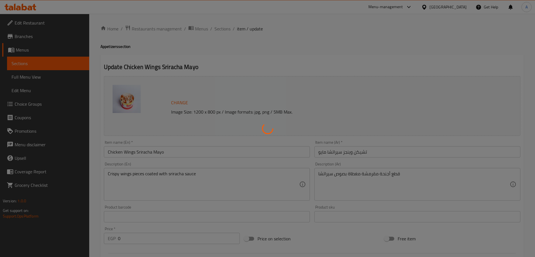
type input "قطع تشيكن وينجز سيراتشا مايو"
type input "1"
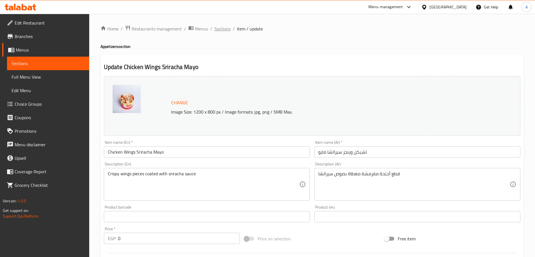
click at [222, 30] on span "Sections" at bounding box center [222, 28] width 16 height 7
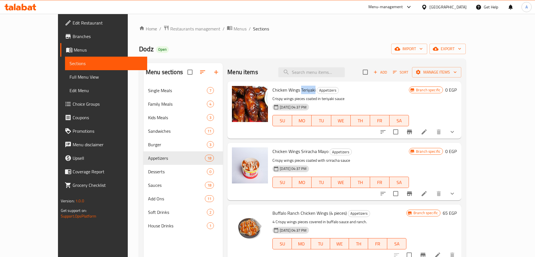
drag, startPoint x: 301, startPoint y: 88, endPoint x: 287, endPoint y: 89, distance: 13.5
click at [287, 89] on h6 "Chicken Wings Teriyaki Appetizers" at bounding box center [340, 90] width 137 height 8
copy span "Teriyaki"
click at [428, 133] on icon at bounding box center [424, 131] width 7 height 7
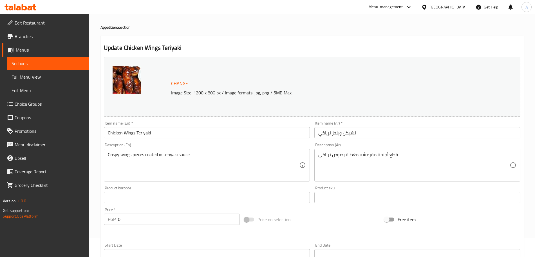
scroll to position [3, 0]
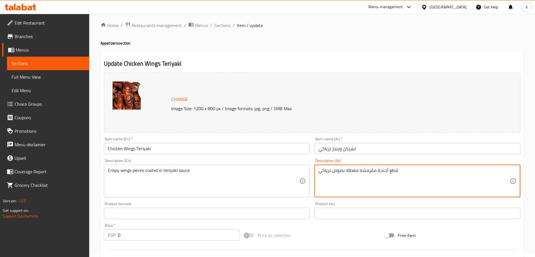
drag, startPoint x: 331, startPoint y: 169, endPoint x: 319, endPoint y: 171, distance: 12.3
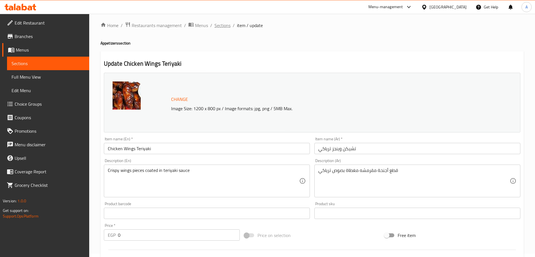
click at [222, 24] on span "Sections" at bounding box center [222, 25] width 16 height 7
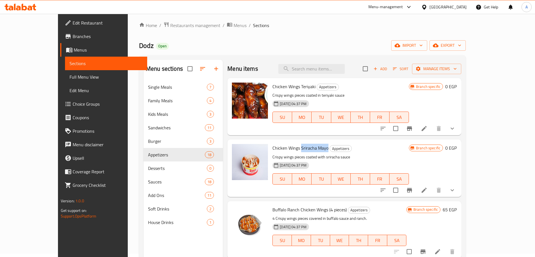
drag, startPoint x: 313, startPoint y: 147, endPoint x: 287, endPoint y: 149, distance: 26.6
click at [287, 149] on h6 "Chicken Wings Sriracha Mayo Appetizers" at bounding box center [340, 148] width 137 height 8
copy span "Sriracha Mayo"
click at [314, 148] on h6 "Chicken Wings Sriracha Mayo Appetizers" at bounding box center [340, 148] width 137 height 8
click at [306, 148] on span "Chicken Wings Sriracha Mayo" at bounding box center [300, 148] width 56 height 8
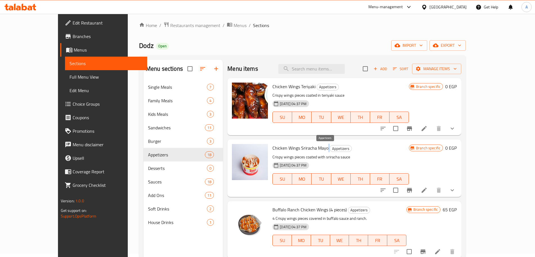
click at [312, 148] on h6 "Chicken Wings Sriracha Mayo Appetizers" at bounding box center [340, 148] width 137 height 8
click at [309, 148] on span "Chicken Wings Sriracha Mayo" at bounding box center [300, 148] width 56 height 8
drag, startPoint x: 314, startPoint y: 148, endPoint x: 287, endPoint y: 147, distance: 27.3
click at [287, 147] on h6 "Chicken Wings Sriracha Mayo Appetizers" at bounding box center [340, 148] width 137 height 8
copy h6 "Sriracha Mayo"
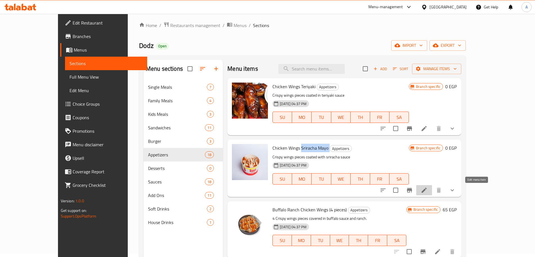
click at [428, 189] on icon at bounding box center [424, 190] width 7 height 7
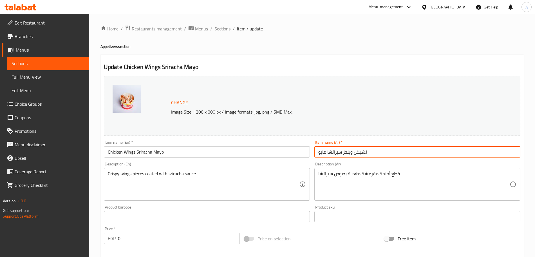
drag, startPoint x: 342, startPoint y: 152, endPoint x: 315, endPoint y: 152, distance: 27.3
click at [315, 152] on input "تشيكن وينجز سيراتشا مايو" at bounding box center [417, 151] width 206 height 11
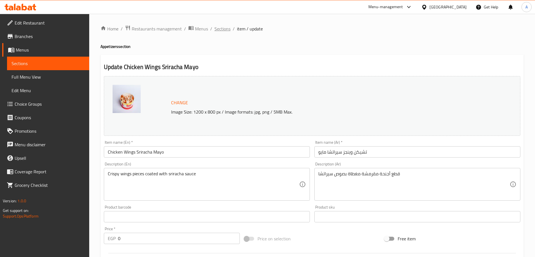
click at [220, 32] on span "Sections" at bounding box center [222, 28] width 16 height 7
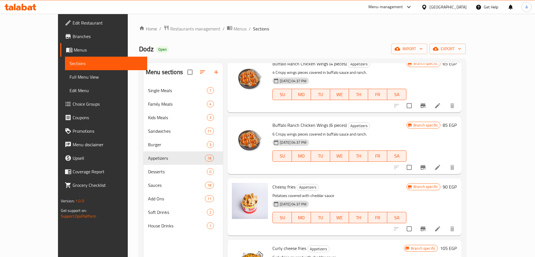
scroll to position [93, 0]
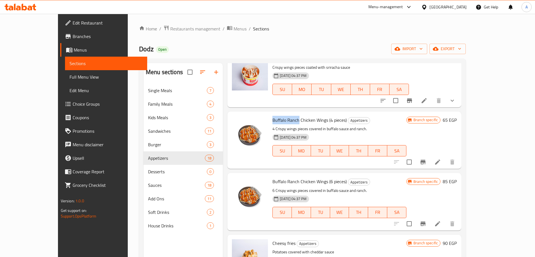
drag, startPoint x: 284, startPoint y: 120, endPoint x: 256, endPoint y: 122, distance: 27.3
click at [270, 122] on div "Buffalo Ranch Chicken Wings (4 pieces) Appetizers 4 Crispy wings pieces covered…" at bounding box center [339, 140] width 138 height 53
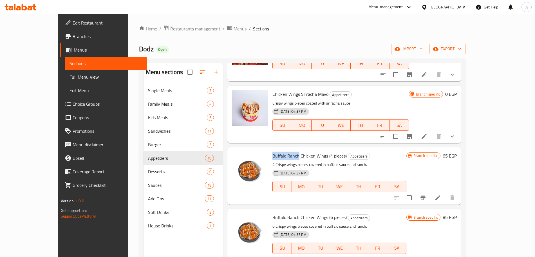
scroll to position [59, 0]
